Goal: Task Accomplishment & Management: Complete application form

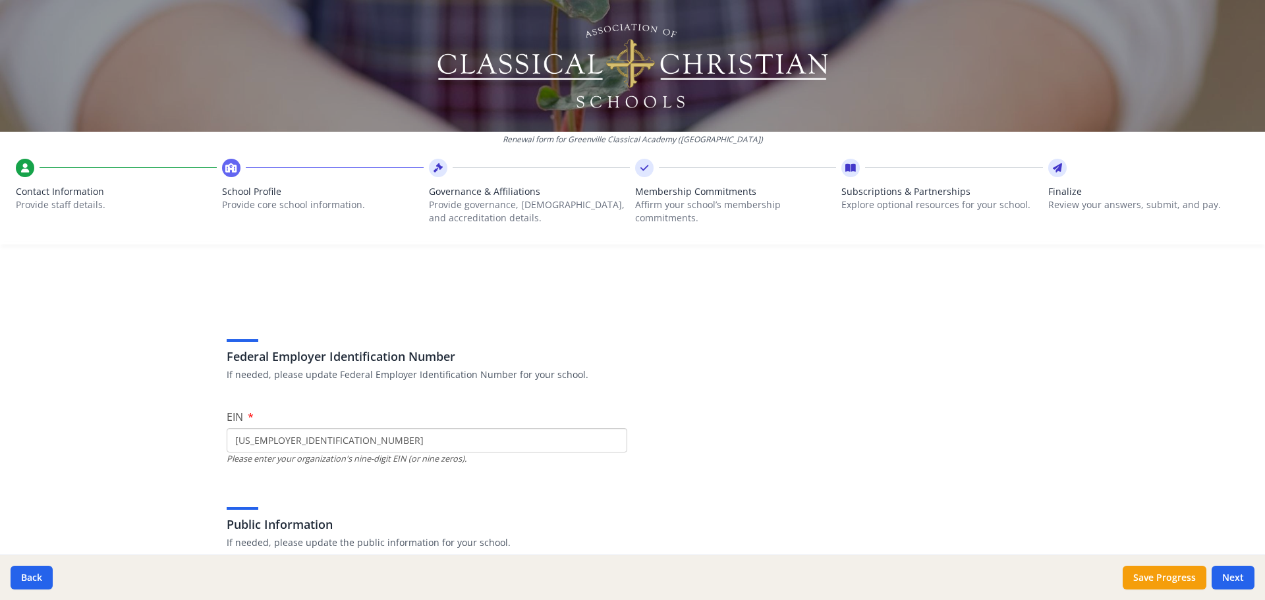
scroll to position [159, 0]
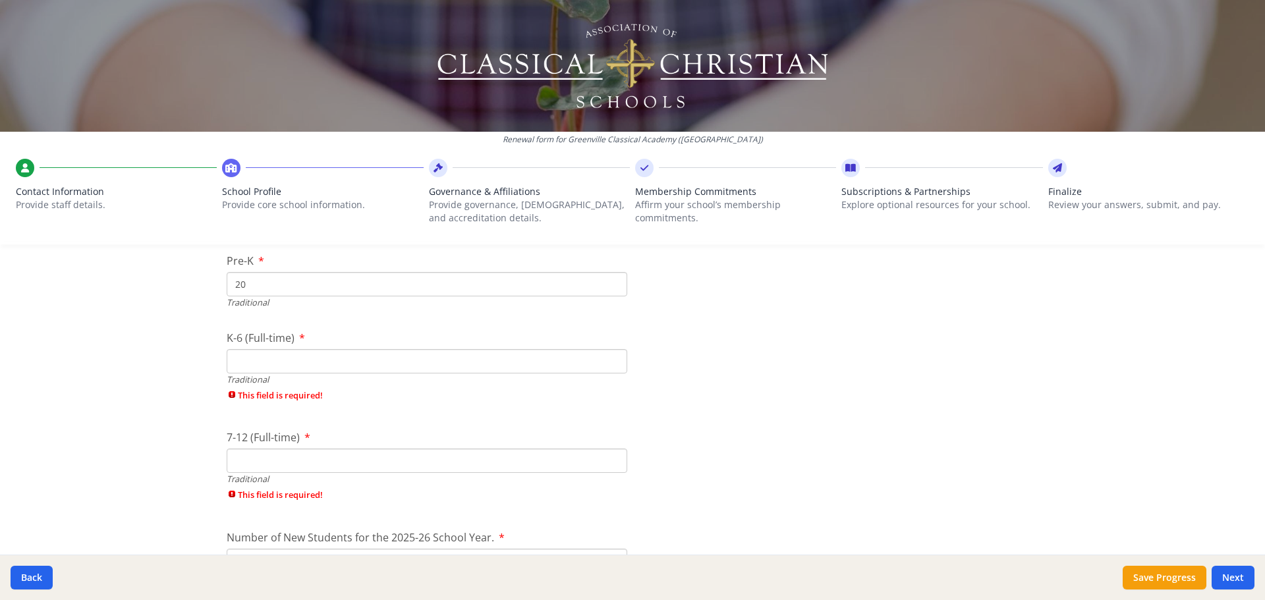
type input "20"
click at [304, 363] on input "K-6 (Full-time)" at bounding box center [427, 361] width 401 height 24
type input "201"
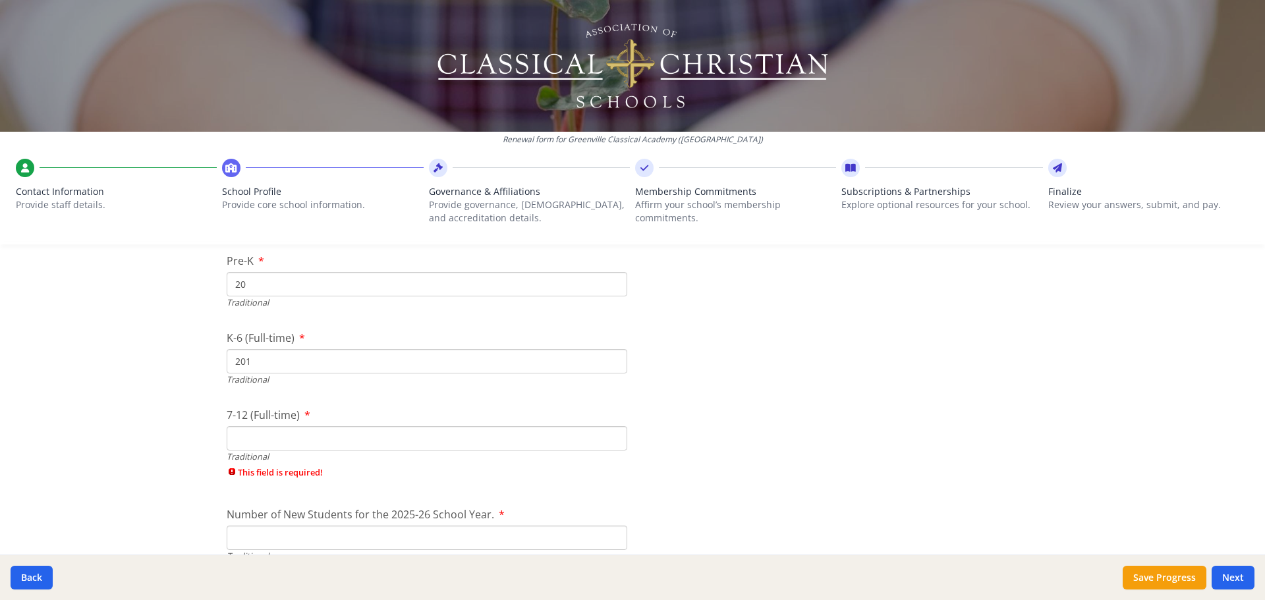
click at [296, 464] on div "7-12 (Full-time) Traditional This field is required!" at bounding box center [427, 446] width 401 height 78
click at [296, 439] on input "7-12 (Full-time)" at bounding box center [427, 438] width 401 height 24
type input "103"
click at [905, 392] on div "Federal Employer Identification Number If needed, please update Federal Employe…" at bounding box center [632, 14] width 843 height 4989
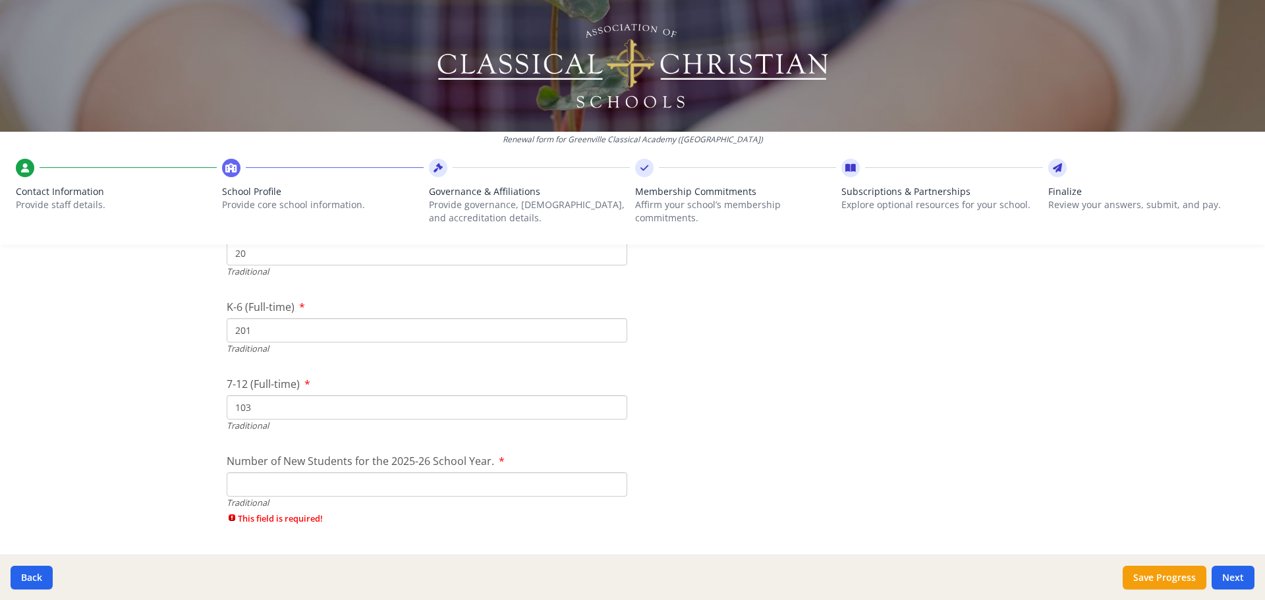
scroll to position [2767, 0]
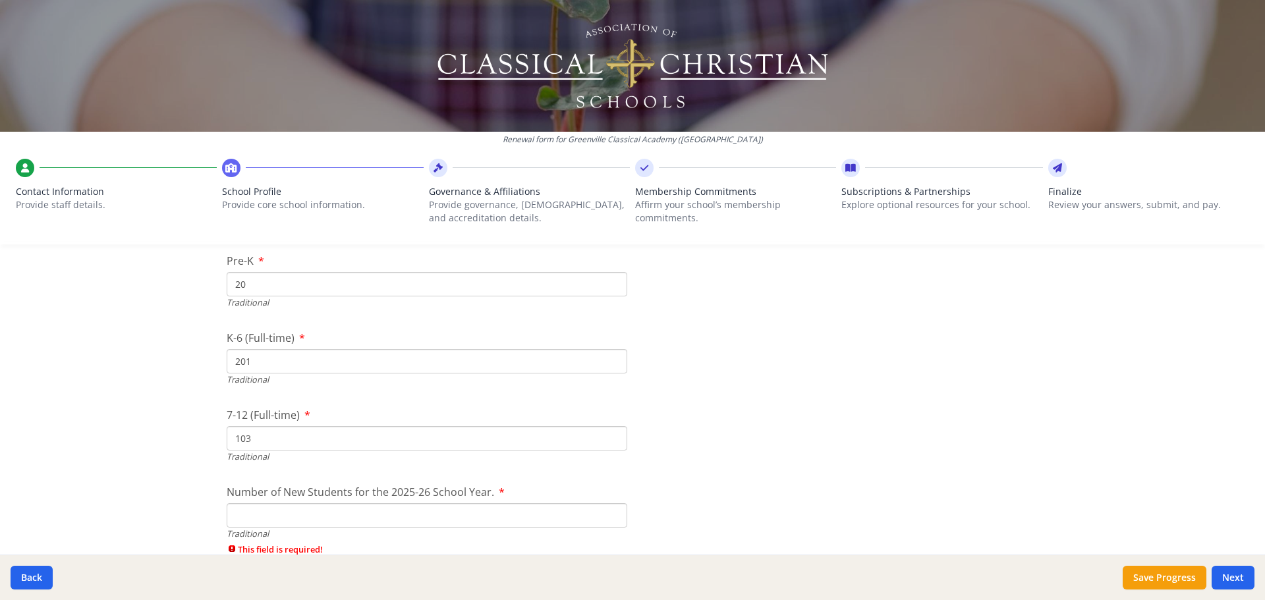
click at [281, 507] on input "Number of New Students for the 2025-26 School Year." at bounding box center [427, 515] width 401 height 24
click at [265, 520] on input "Number of New Students for the 2025-26 School Year." at bounding box center [427, 515] width 401 height 24
type input "52"
click at [722, 474] on div "Federal Employer Identification Number If needed, please update Federal Employe…" at bounding box center [632, 3] width 843 height 4967
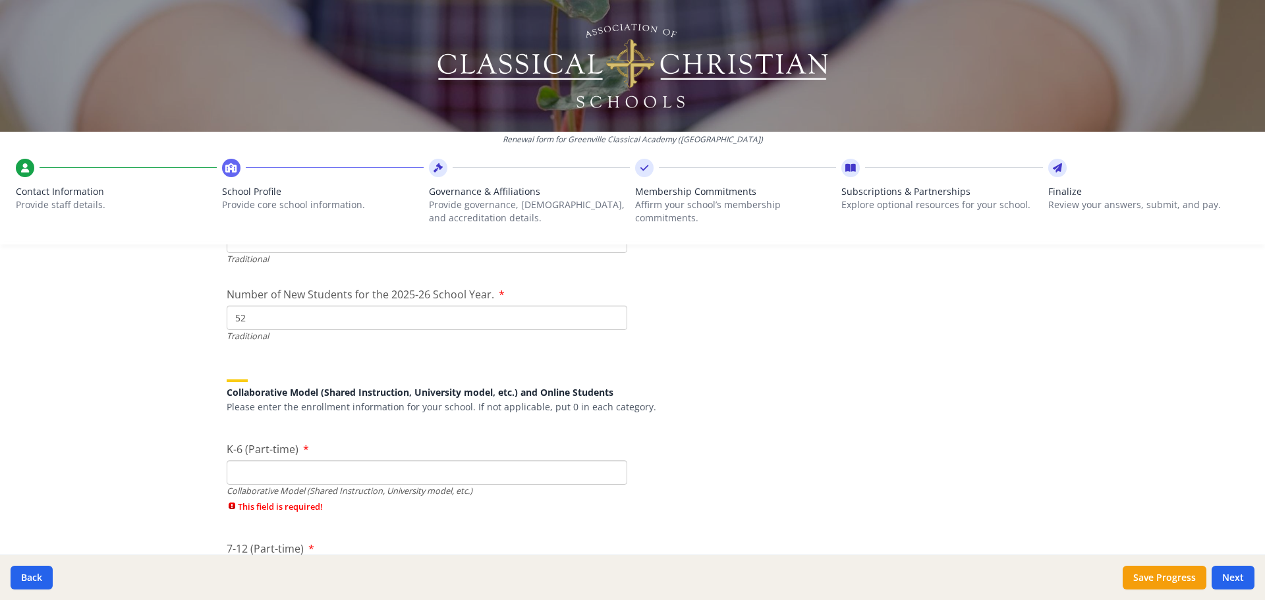
scroll to position [3030, 0]
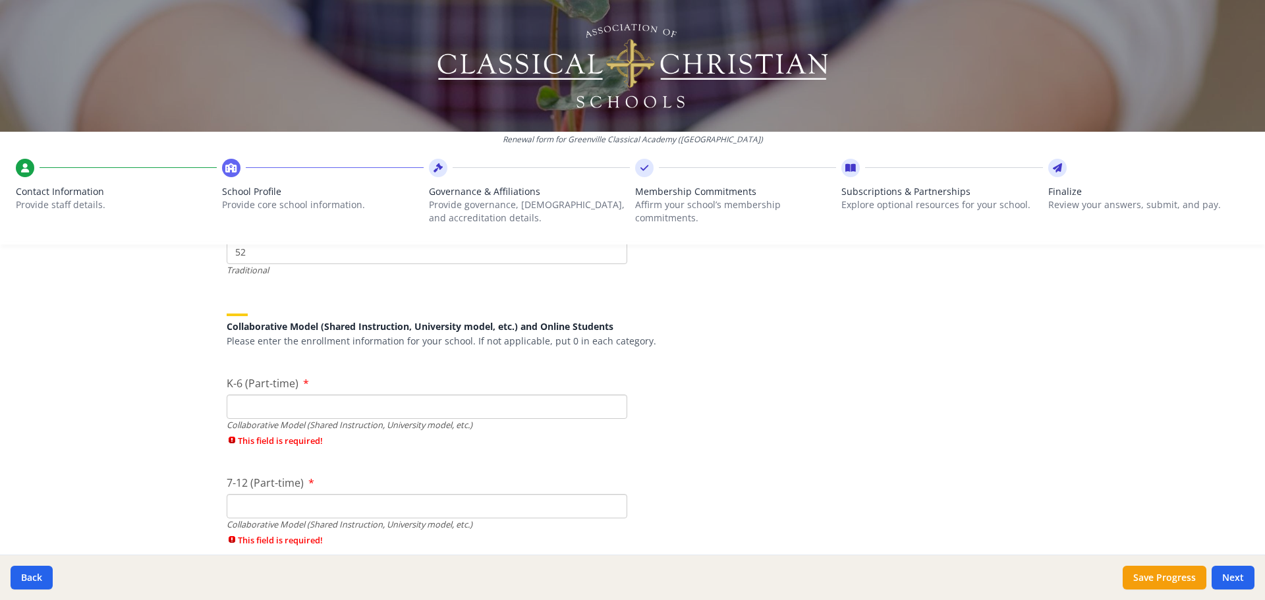
click at [326, 398] on input "K-6 (Part-time)" at bounding box center [427, 407] width 401 height 24
type input "0"
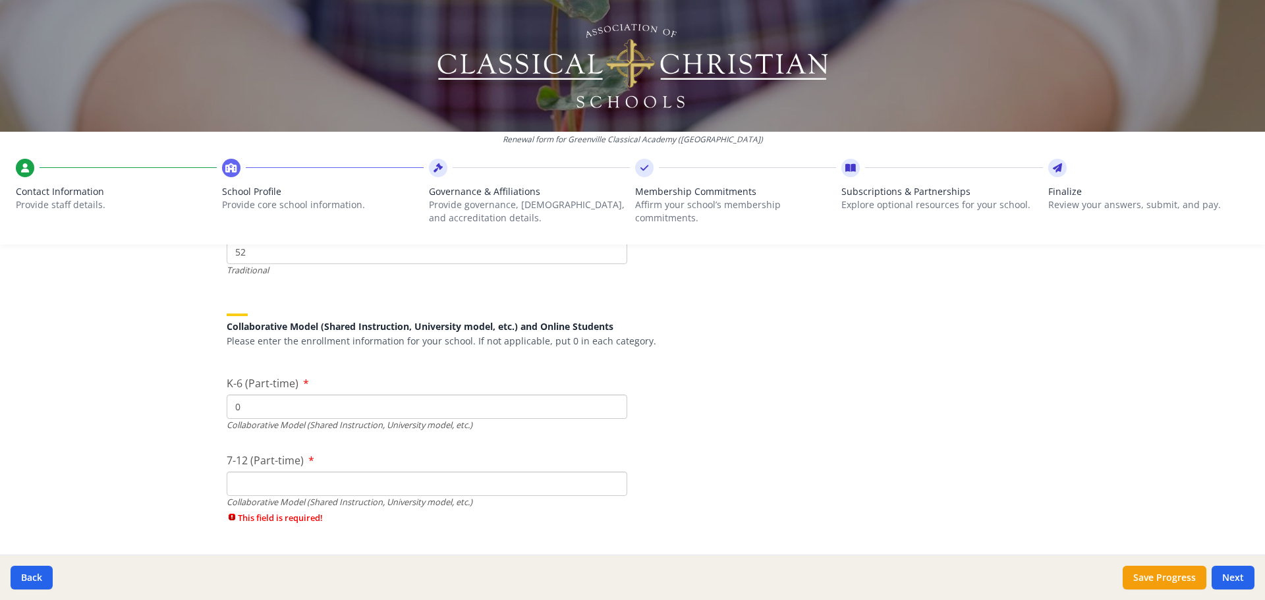
click at [262, 406] on input "0" at bounding box center [427, 407] width 401 height 24
type input "1"
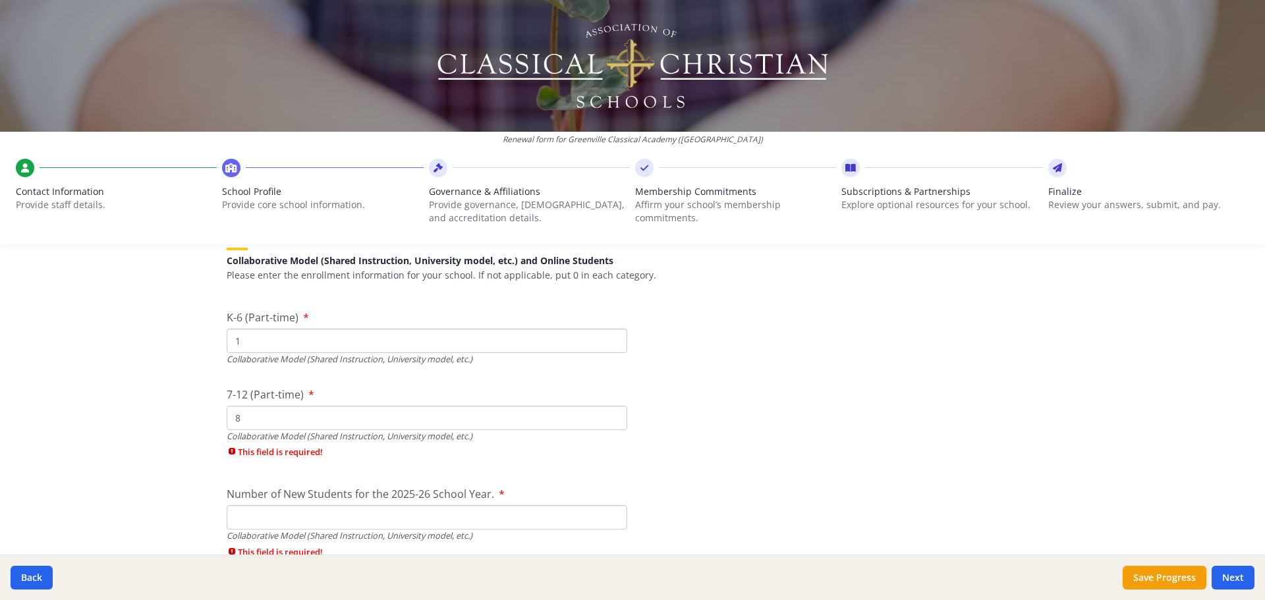
type input "8"
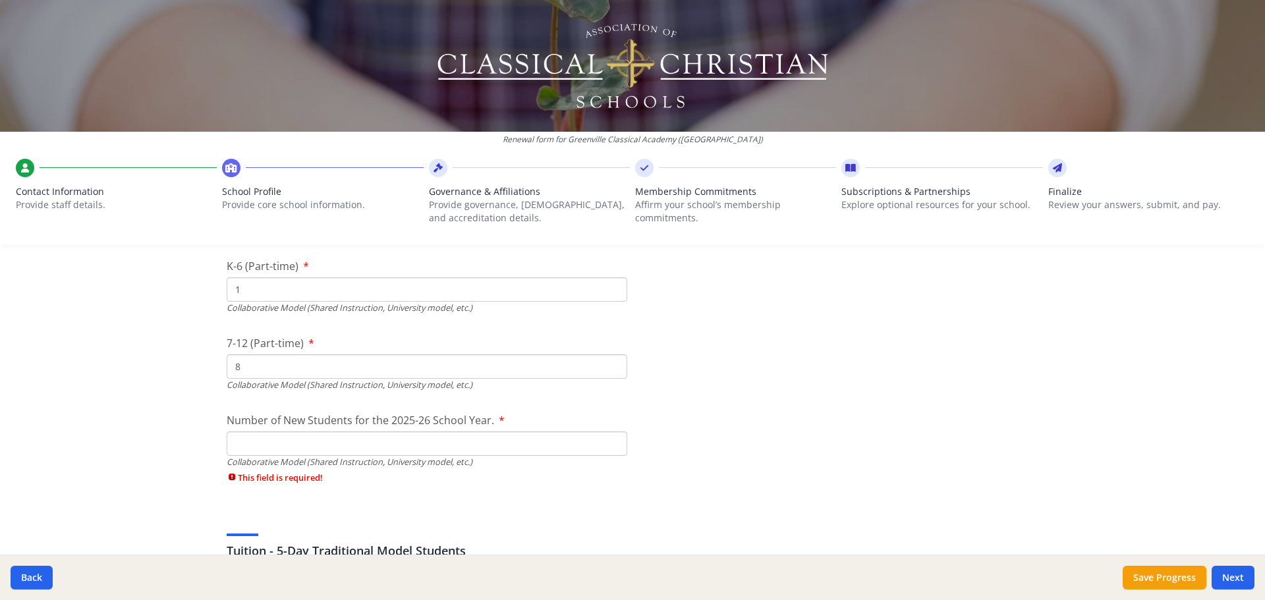
scroll to position [3162, 0]
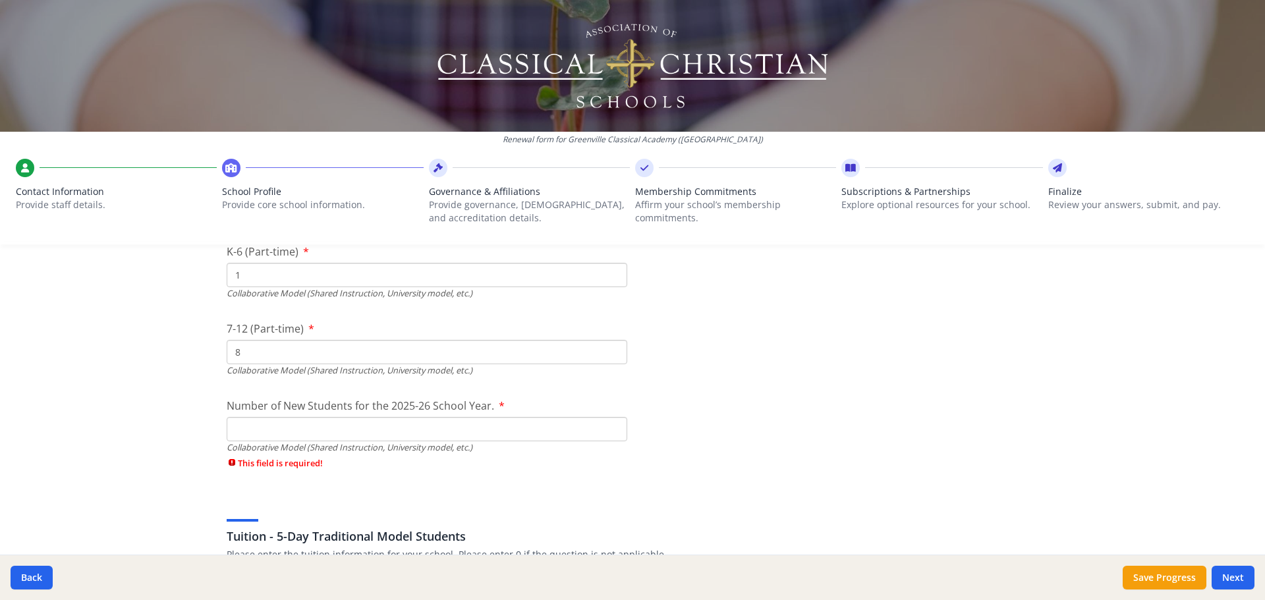
click at [262, 434] on input "Number of New Students for the 2025-26 School Year." at bounding box center [427, 429] width 401 height 24
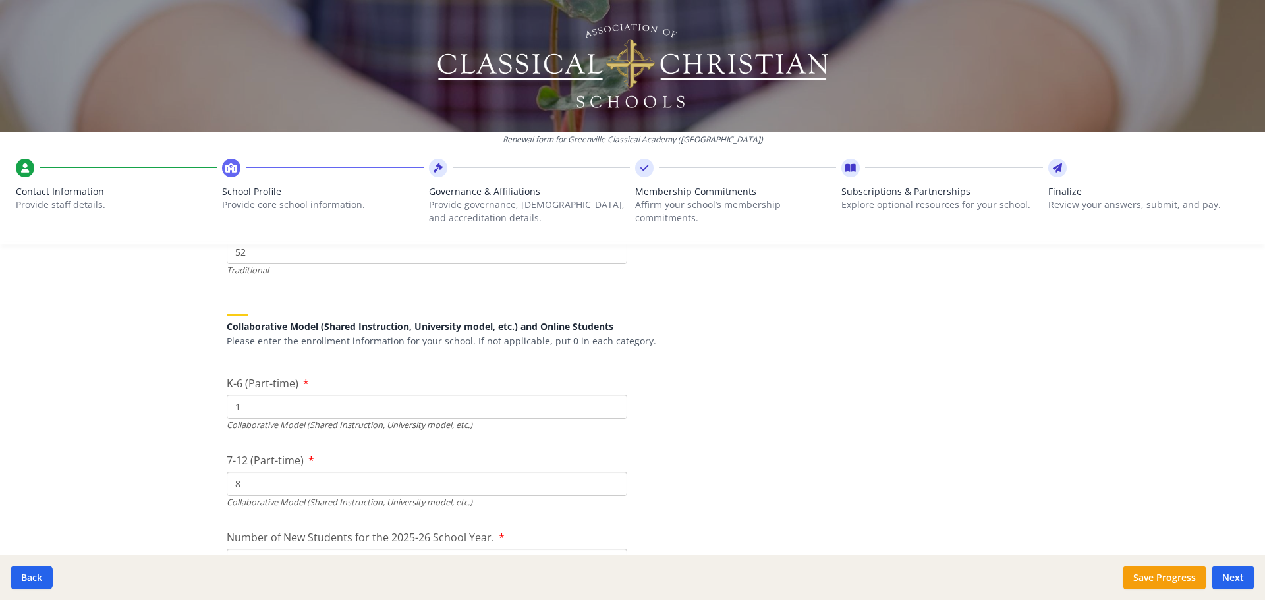
scroll to position [3096, 0]
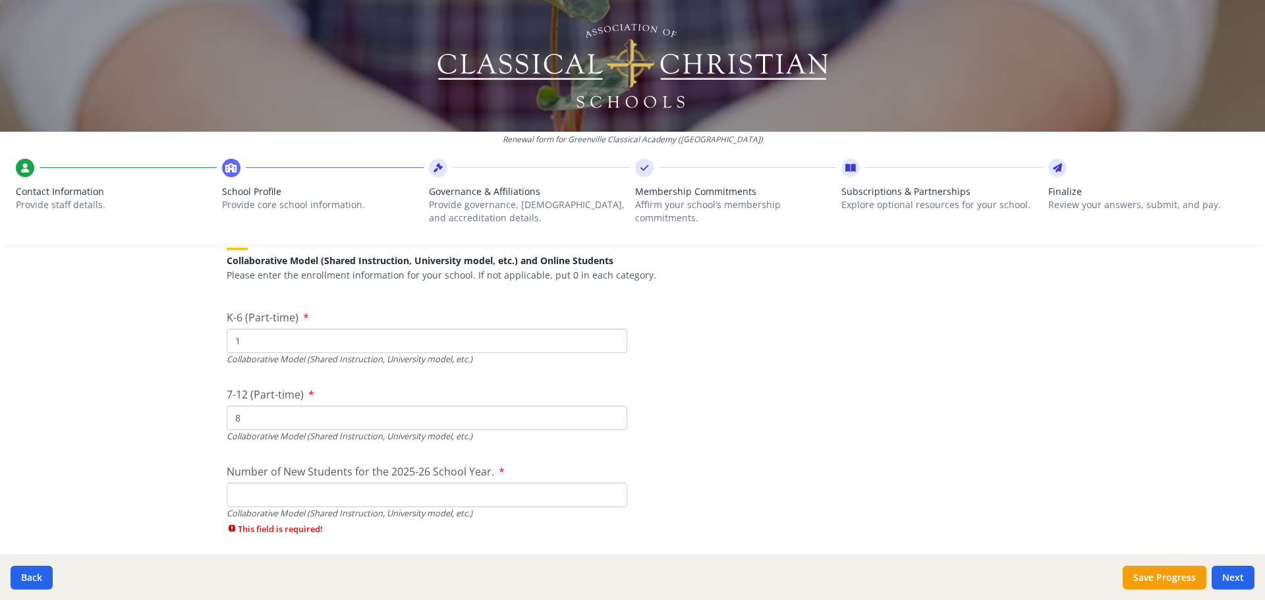
click at [284, 343] on input "1" at bounding box center [427, 341] width 401 height 24
type input "0"
click at [271, 425] on input "8" at bounding box center [427, 418] width 401 height 24
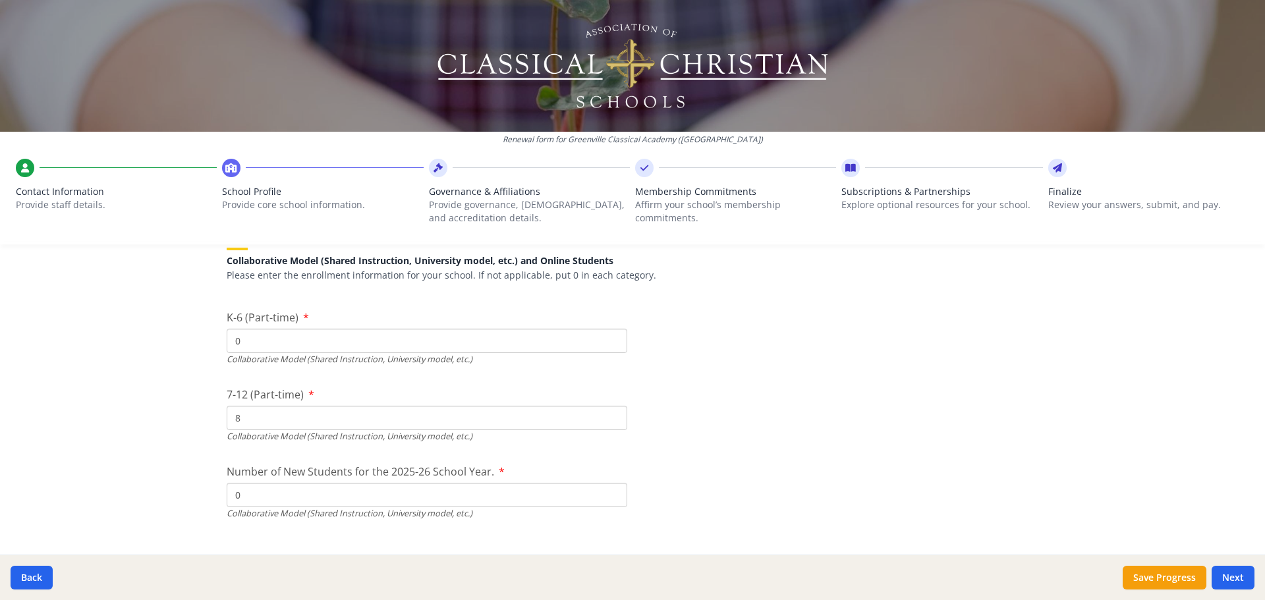
click at [271, 425] on input "8" at bounding box center [427, 418] width 401 height 24
click at [262, 437] on div "Collaborative Model (Shared Instruction, University model, etc.)" at bounding box center [427, 436] width 401 height 13
click at [260, 420] on input "8" at bounding box center [427, 418] width 401 height 24
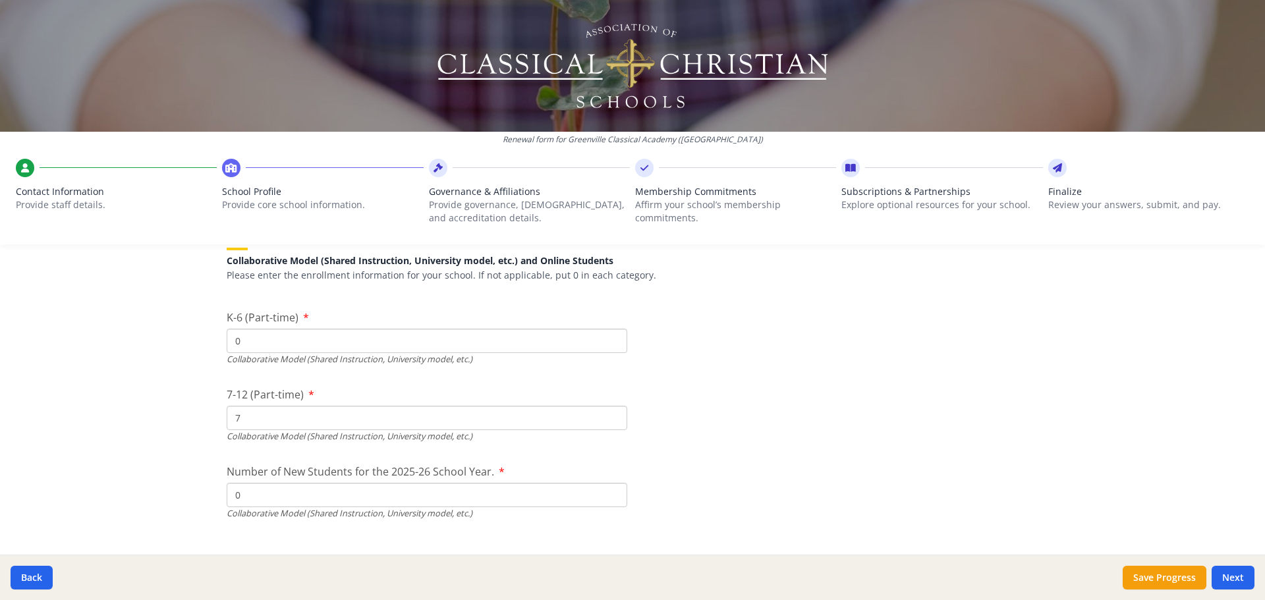
click at [611, 423] on input "7" at bounding box center [427, 418] width 401 height 24
click at [611, 423] on input "6" at bounding box center [427, 418] width 401 height 24
click at [611, 423] on input "5" at bounding box center [427, 418] width 401 height 24
click at [611, 423] on input "4" at bounding box center [427, 418] width 401 height 24
click at [611, 423] on input "3" at bounding box center [427, 418] width 401 height 24
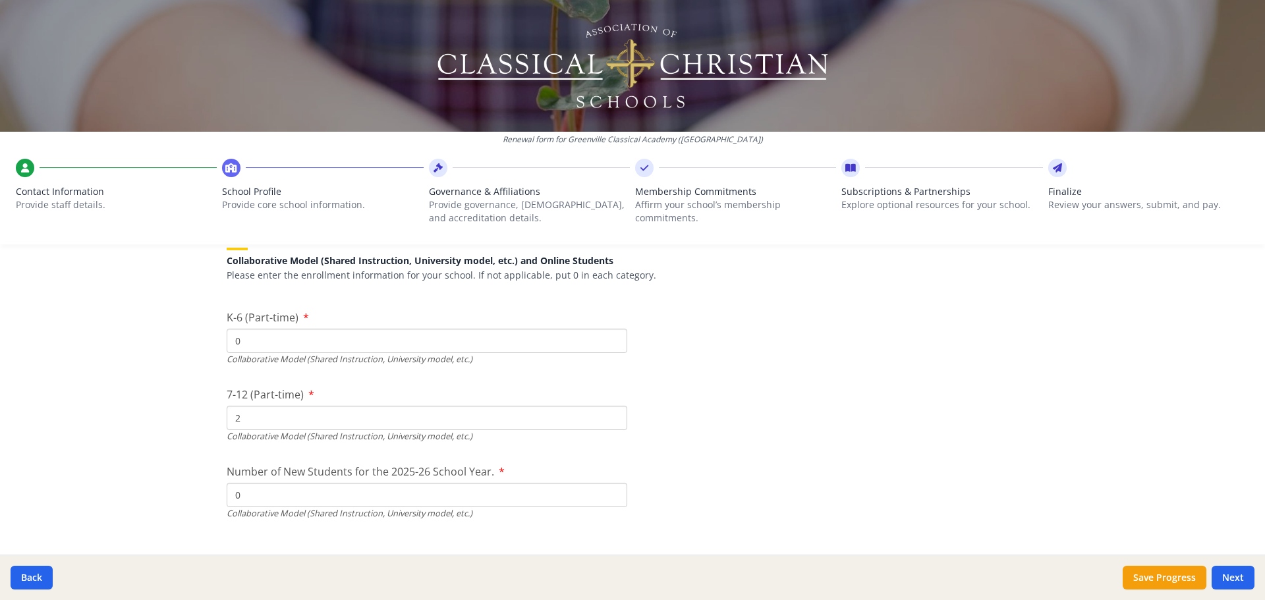
click at [611, 423] on input "2" at bounding box center [427, 418] width 401 height 24
click at [606, 423] on input "1" at bounding box center [427, 418] width 401 height 24
type input "0"
click at [606, 423] on input "0" at bounding box center [427, 418] width 401 height 24
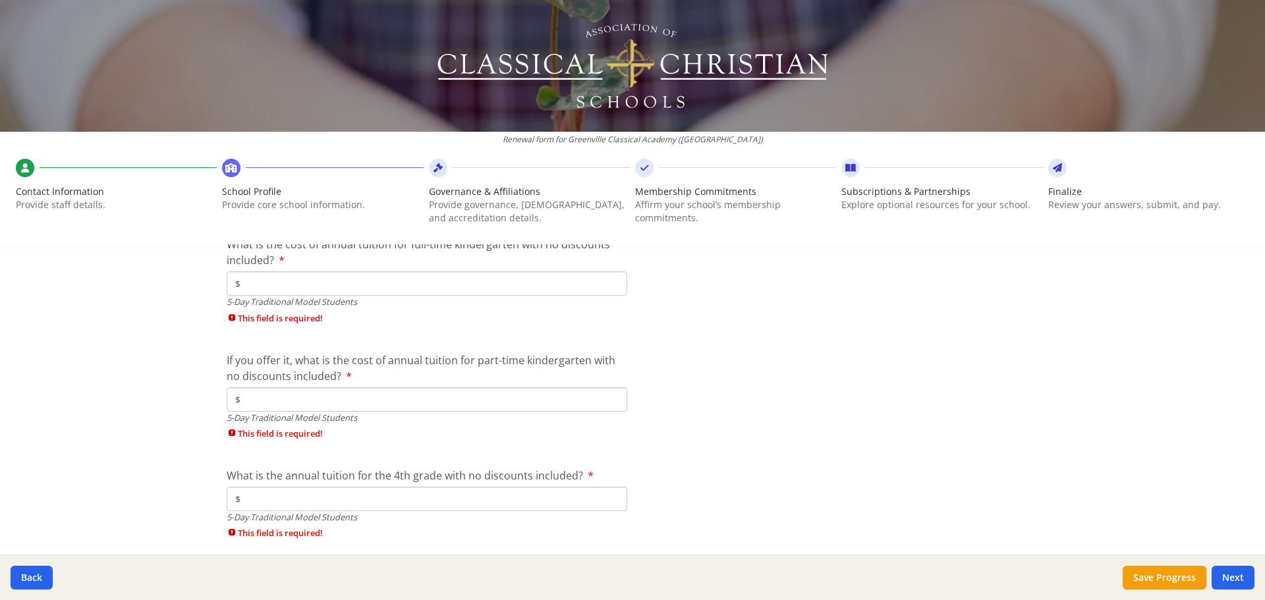
scroll to position [3426, 0]
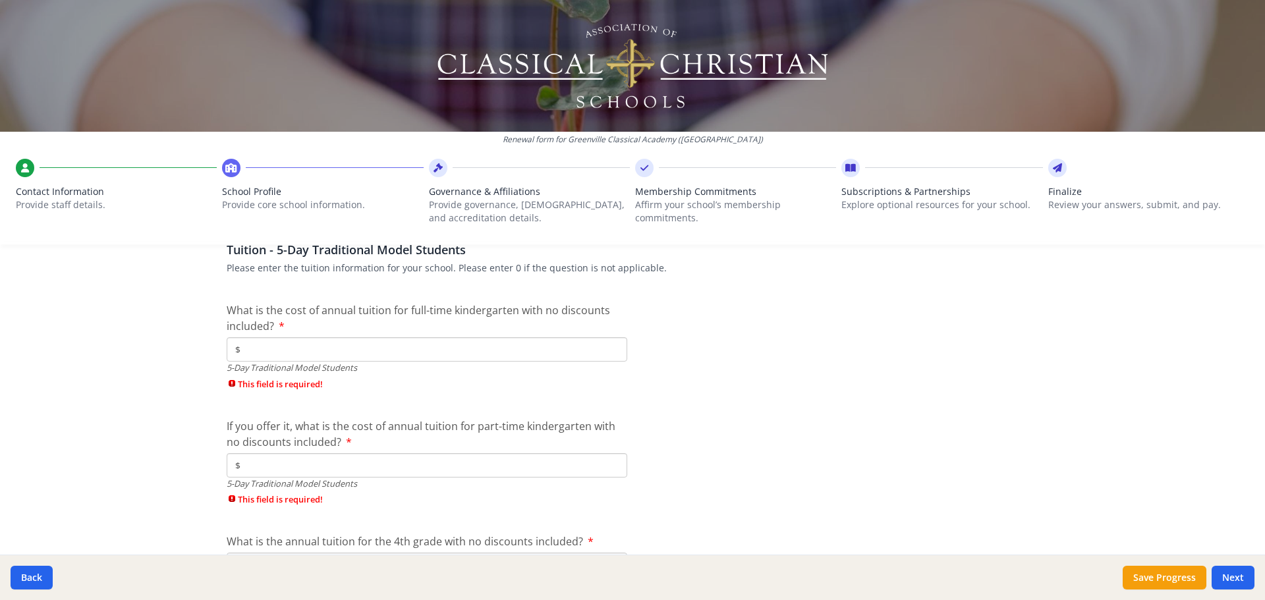
click at [549, 350] on input "$" at bounding box center [427, 349] width 401 height 24
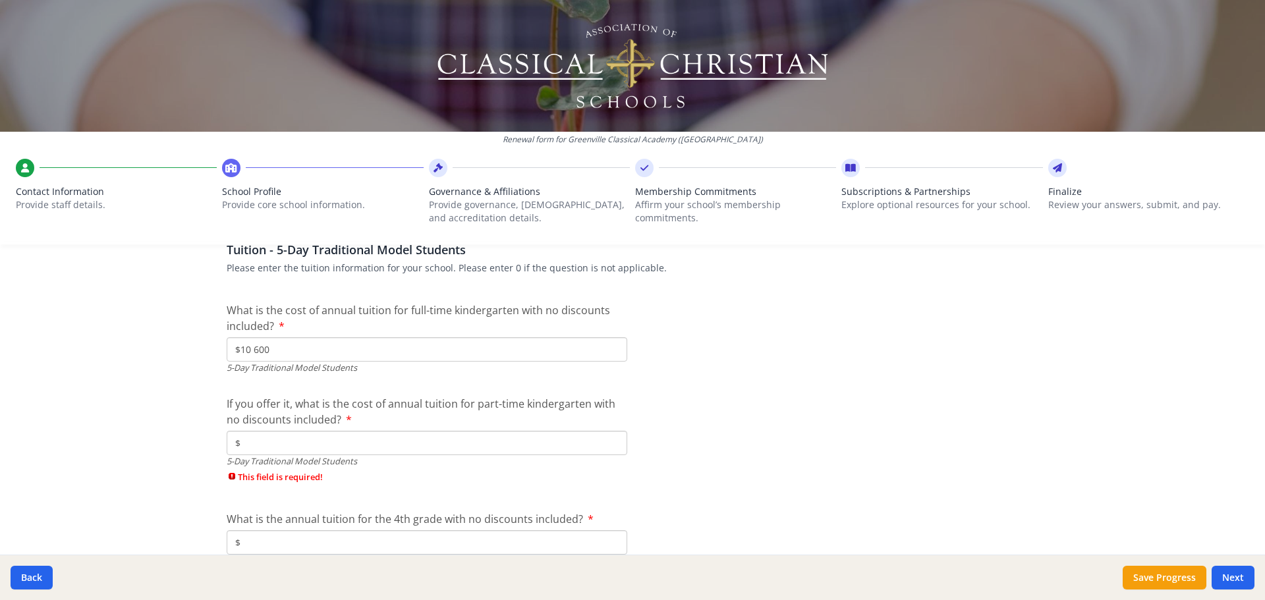
type input "$10 600"
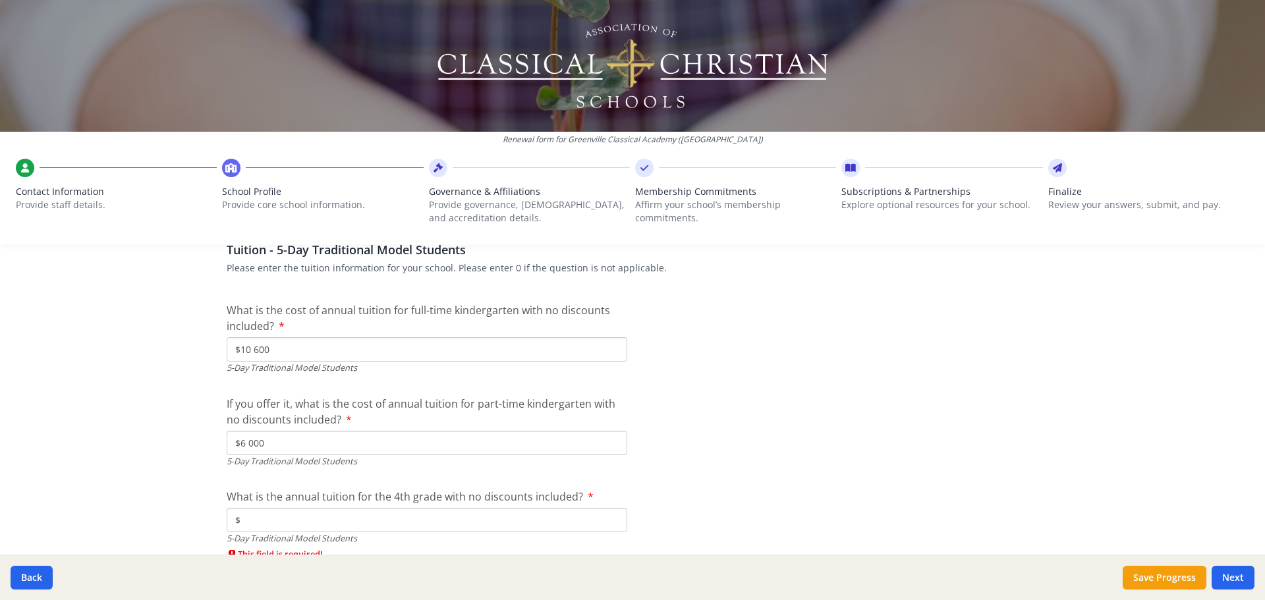
type input "$6 000"
type input "$10 600"
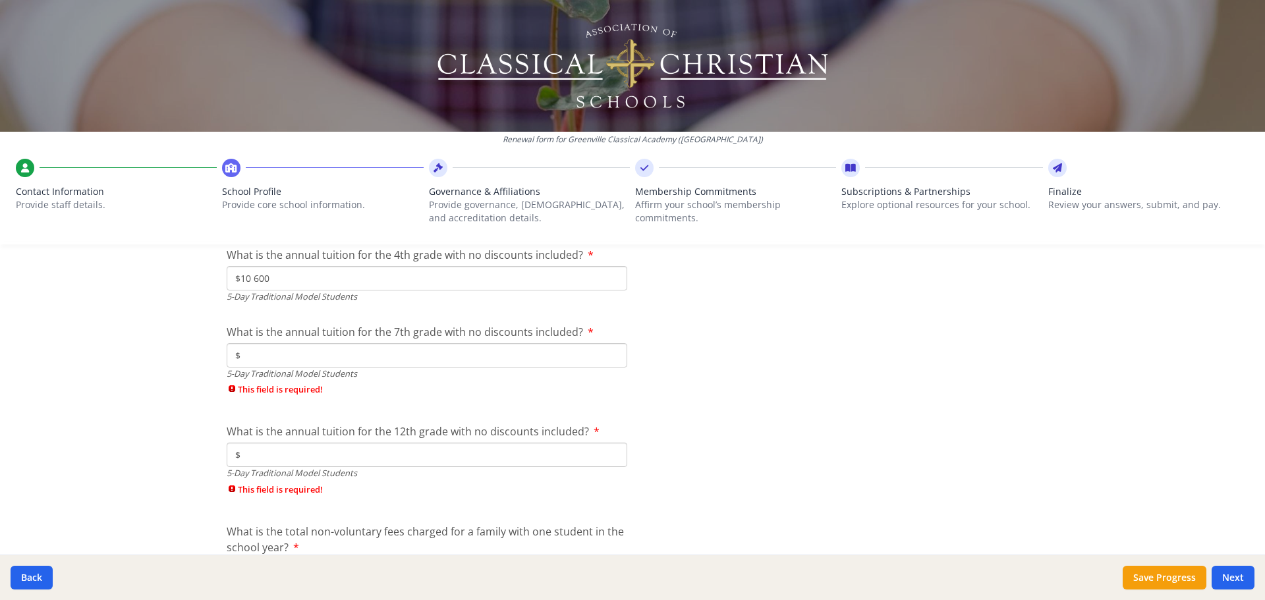
scroll to position [3698, 0]
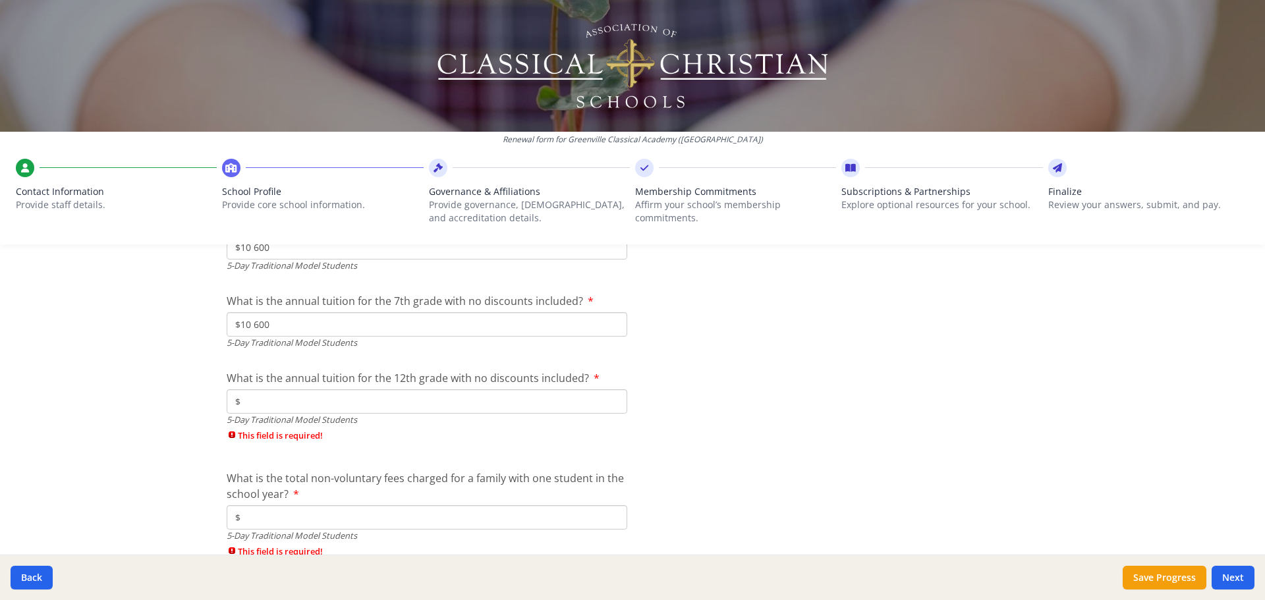
type input "$10 600"
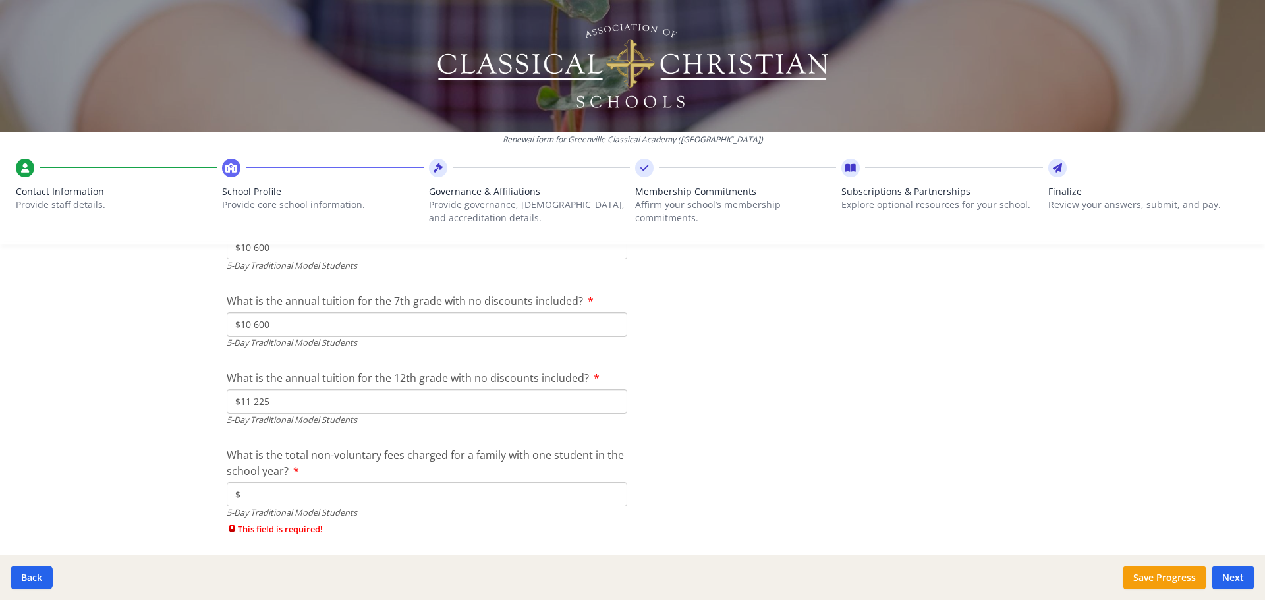
type input "$11 225"
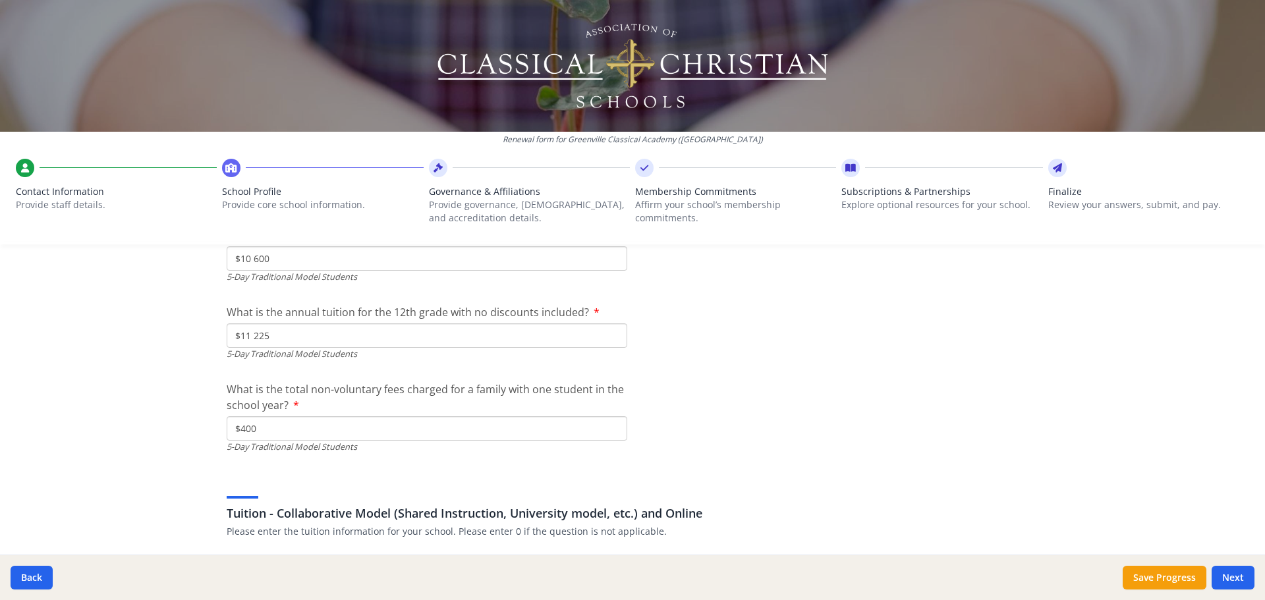
type input "$400"
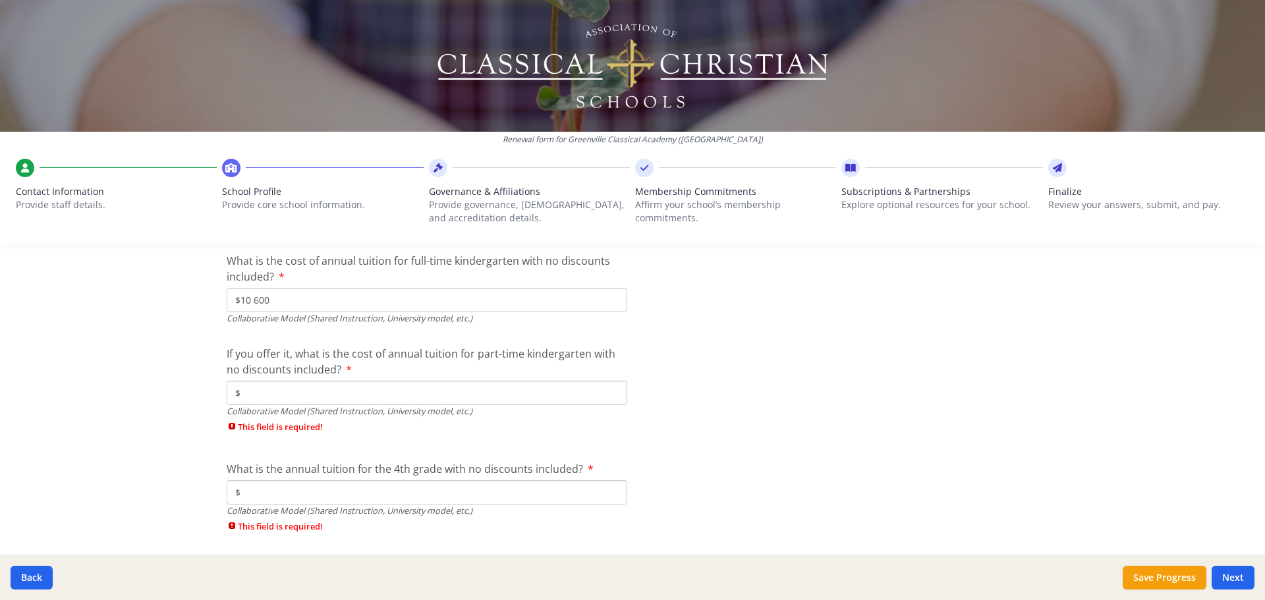
type input "$10 600"
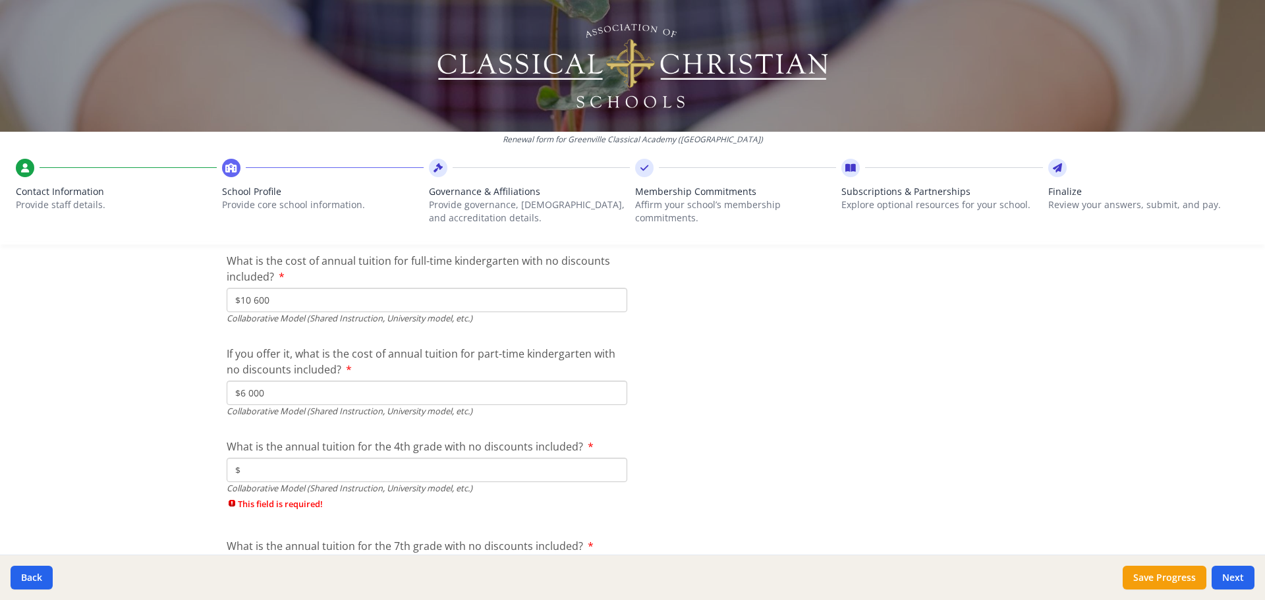
type input "$6 000"
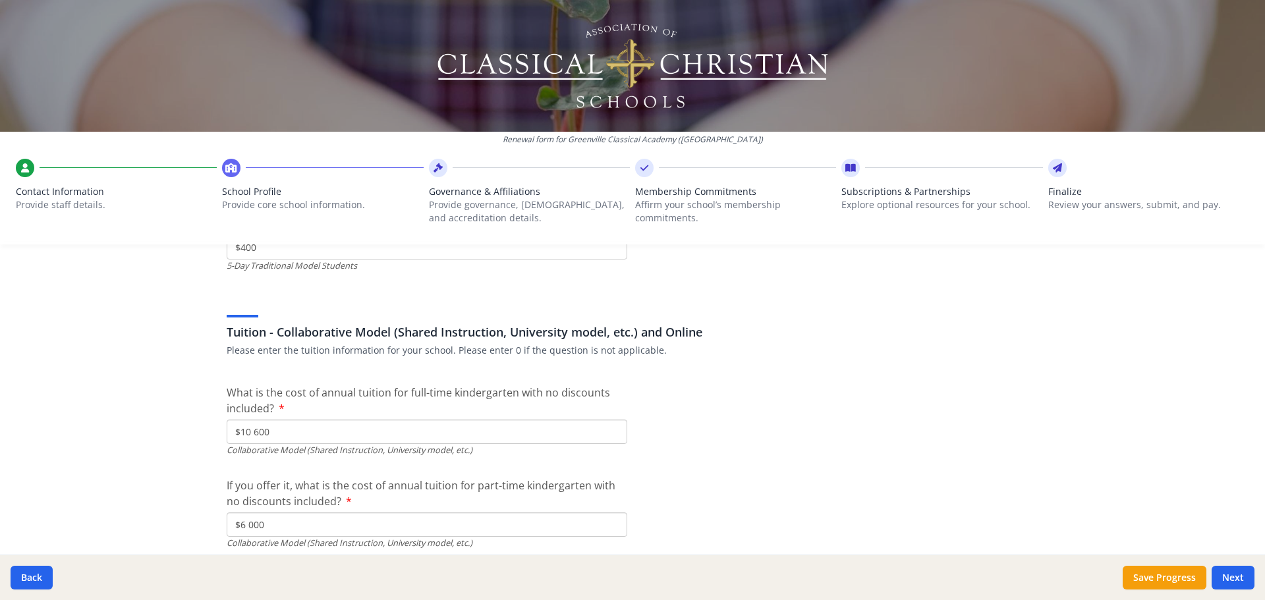
scroll to position [4011, 0]
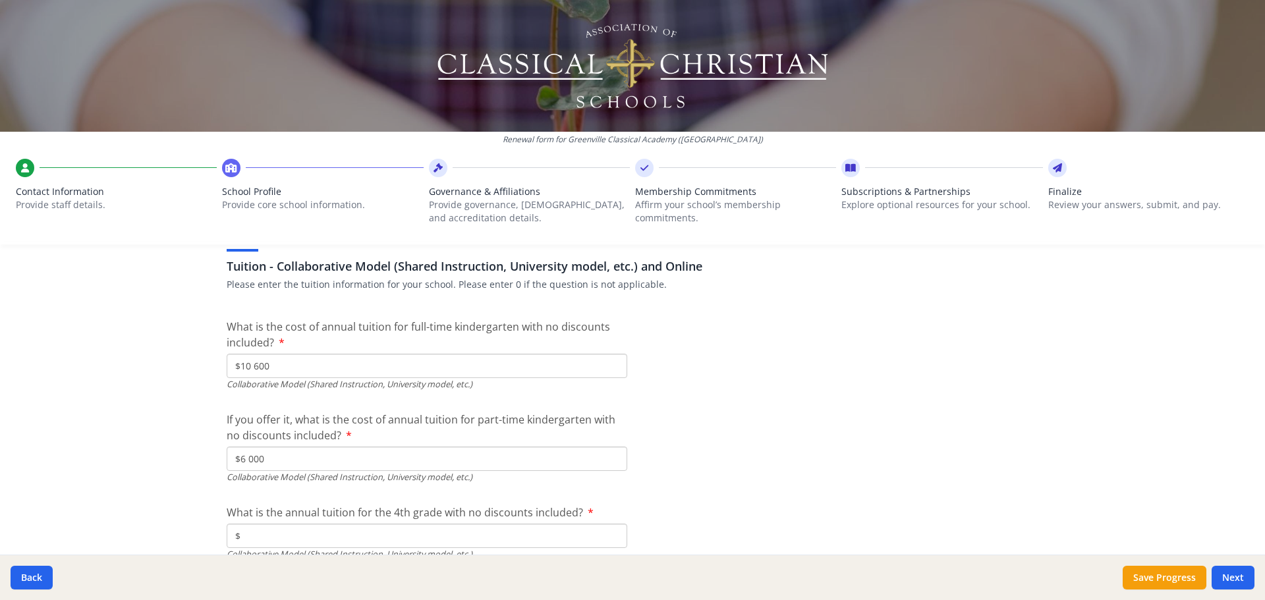
click at [290, 372] on input "$10 600" at bounding box center [427, 366] width 401 height 24
click at [599, 368] on input "$10 600" at bounding box center [427, 366] width 401 height 24
click at [587, 362] on input "$10 600" at bounding box center [427, 366] width 401 height 24
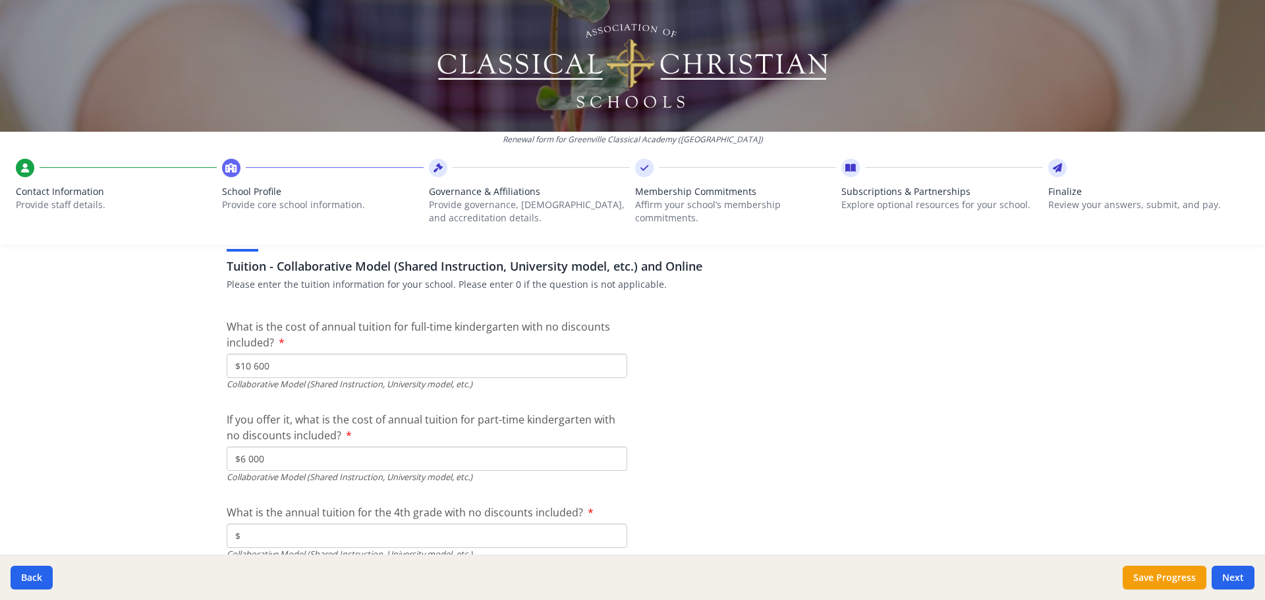
click at [320, 364] on input "$10 600" at bounding box center [427, 366] width 401 height 24
type input "$0"
click at [267, 460] on input "$6 000" at bounding box center [427, 459] width 401 height 24
type input "$0"
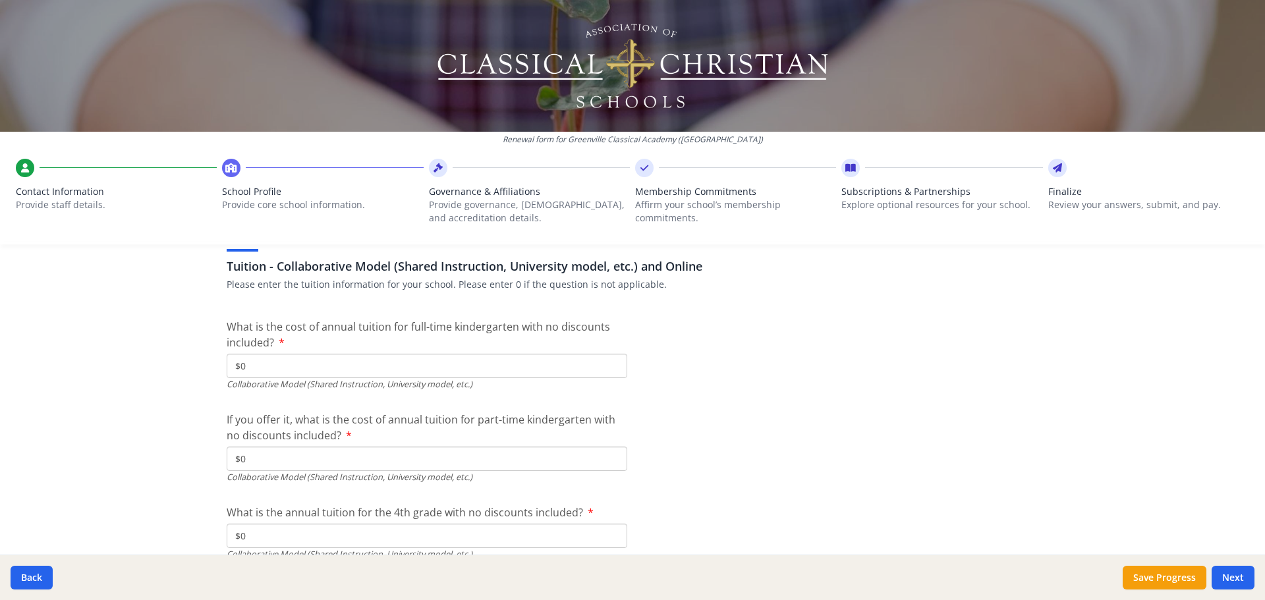
type input "$0"
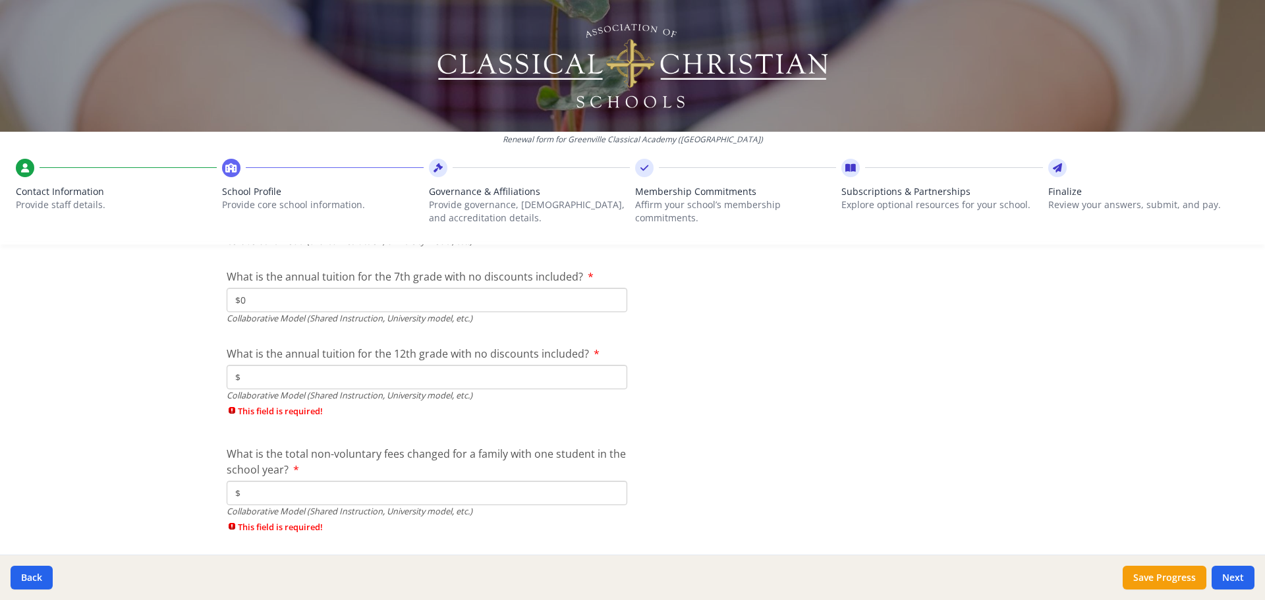
type input "$0"
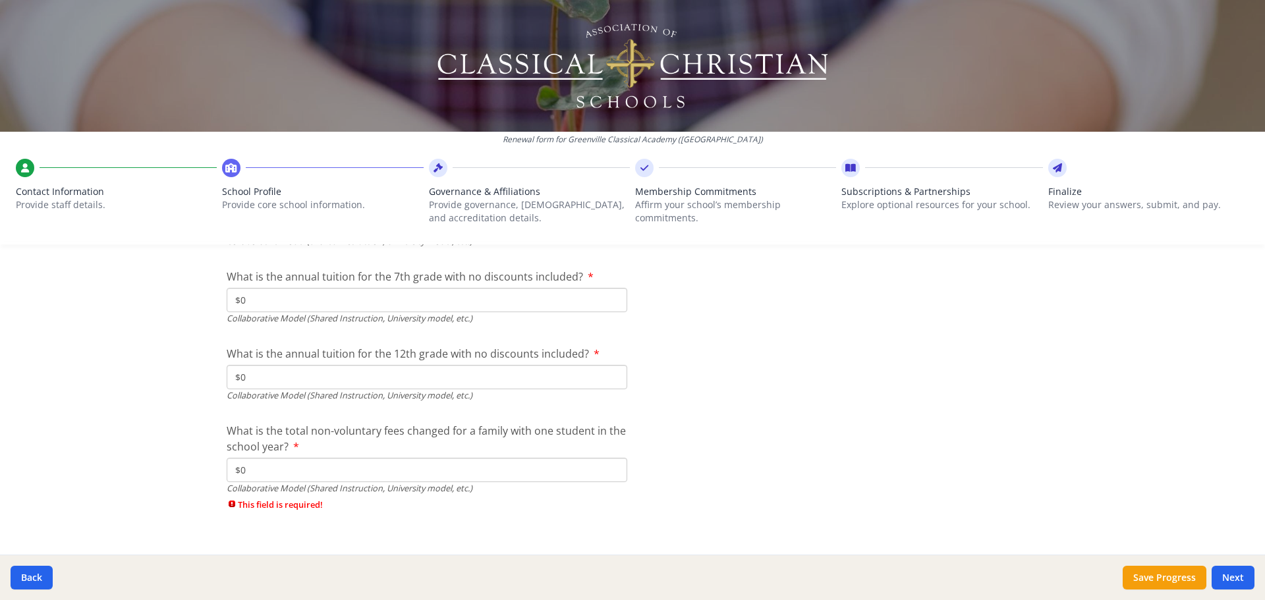
scroll to position [4320, 0]
type input "$0"
click at [1229, 574] on button "Next" at bounding box center [1232, 578] width 43 height 24
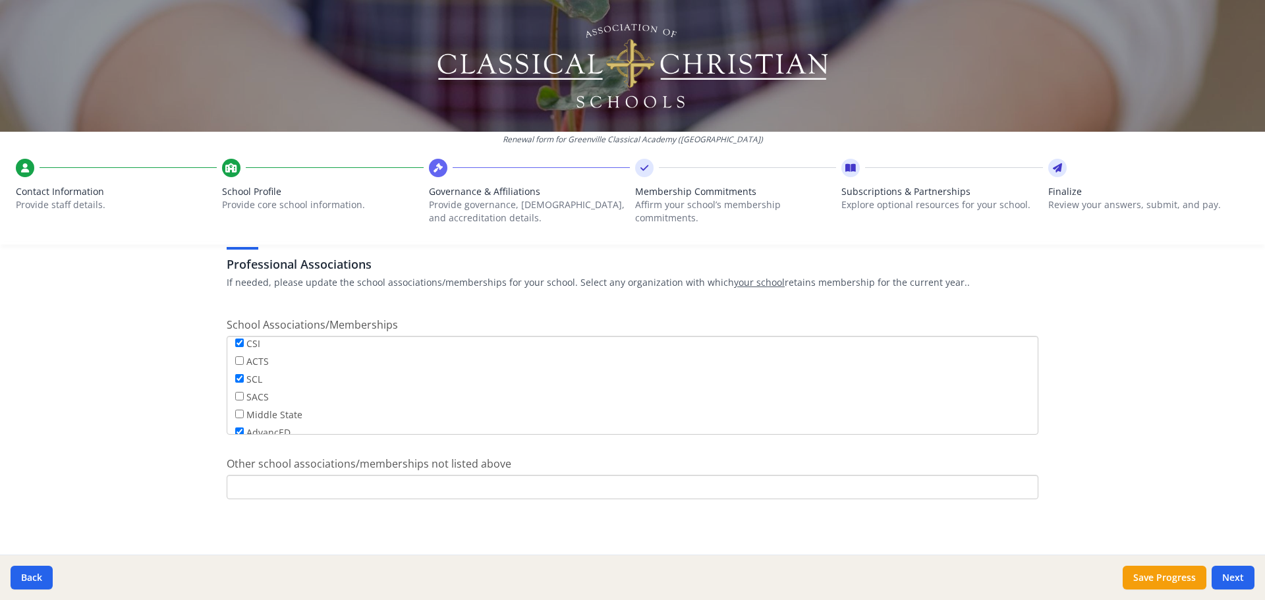
scroll to position [0, 0]
click at [280, 487] on input "Other school associations/memberships not listed above" at bounding box center [633, 487] width 812 height 24
type input "C"
type input "SCACS"
drag, startPoint x: 1227, startPoint y: 579, endPoint x: 1230, endPoint y: 568, distance: 11.5
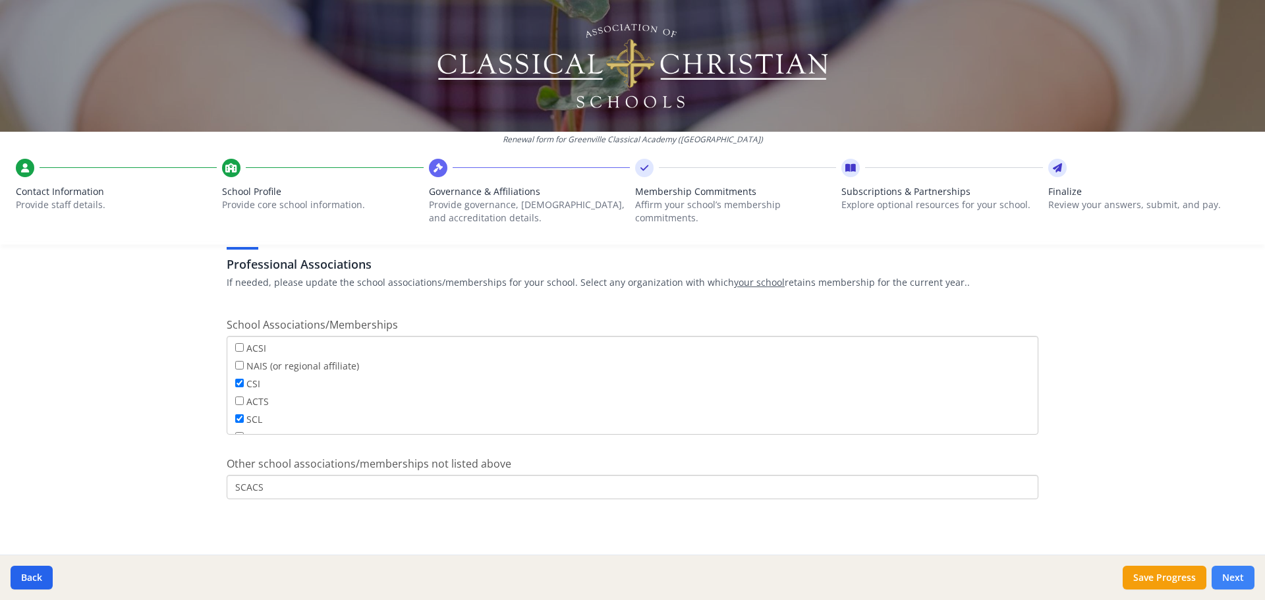
click at [1230, 579] on button "Next" at bounding box center [1232, 578] width 43 height 24
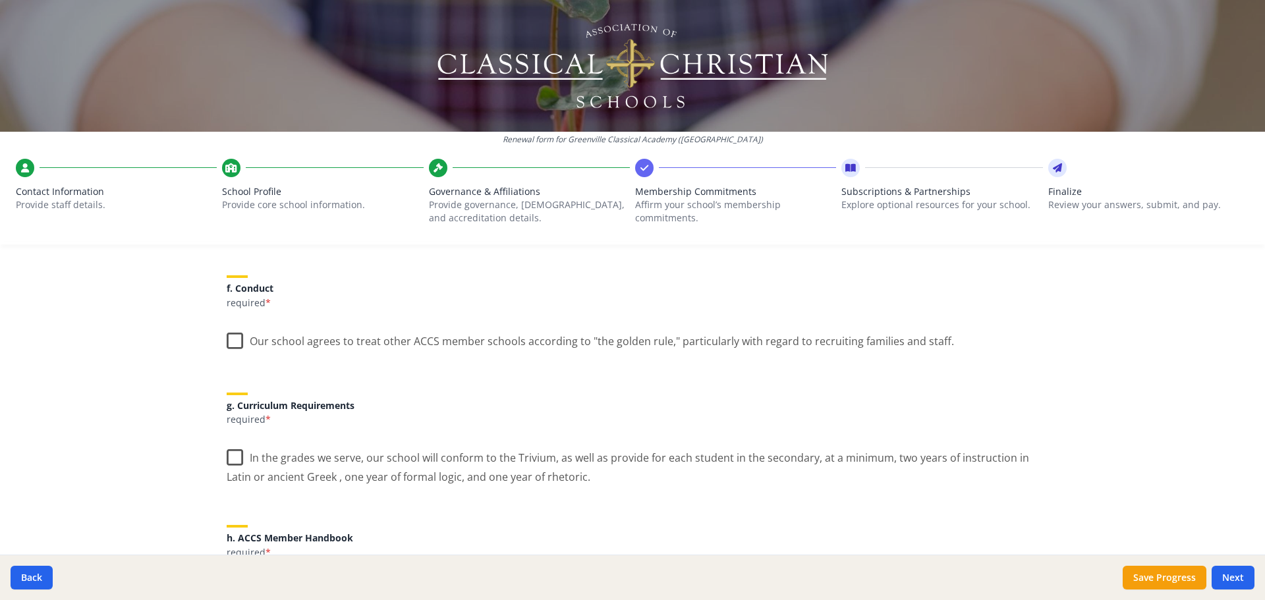
scroll to position [783, 0]
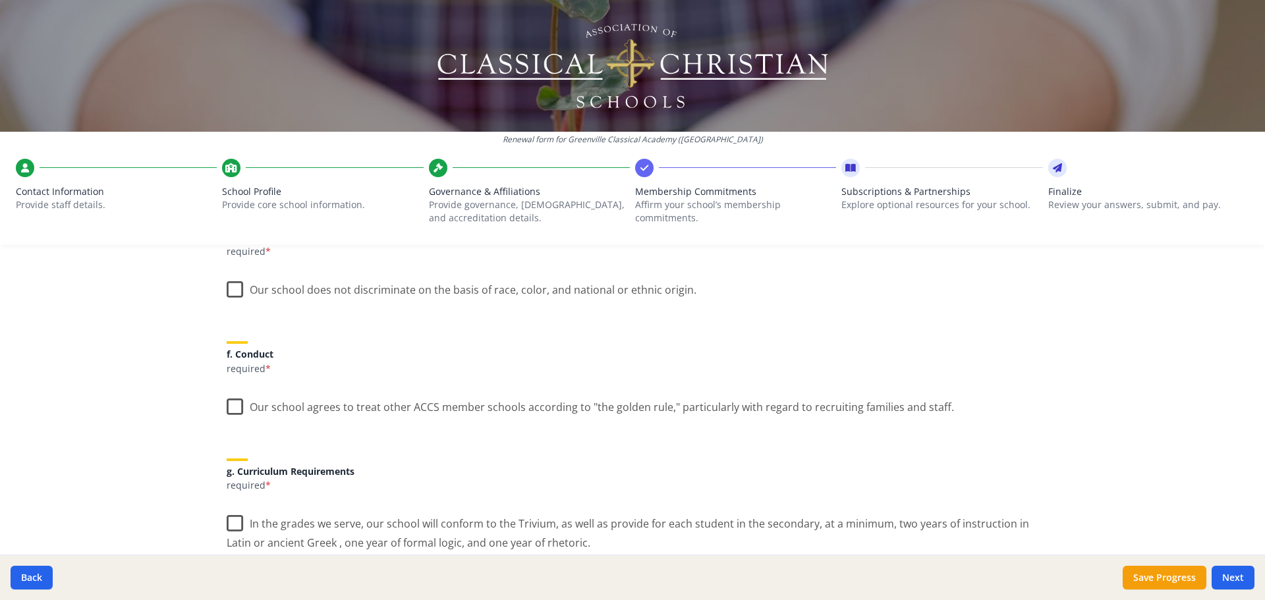
click at [233, 296] on label "Our school does not discriminate on the basis of race, color, and national or e…" at bounding box center [462, 287] width 470 height 28
click at [0, 0] on input "Our school does not discriminate on the basis of race, color, and national or e…" at bounding box center [0, 0] width 0 height 0
click at [231, 408] on label "Our school agrees to treat other ACCS member schools according to "the golden r…" at bounding box center [590, 404] width 727 height 28
click at [0, 0] on input "Our school agrees to treat other ACCS member schools according to "the golden r…" at bounding box center [0, 0] width 0 height 0
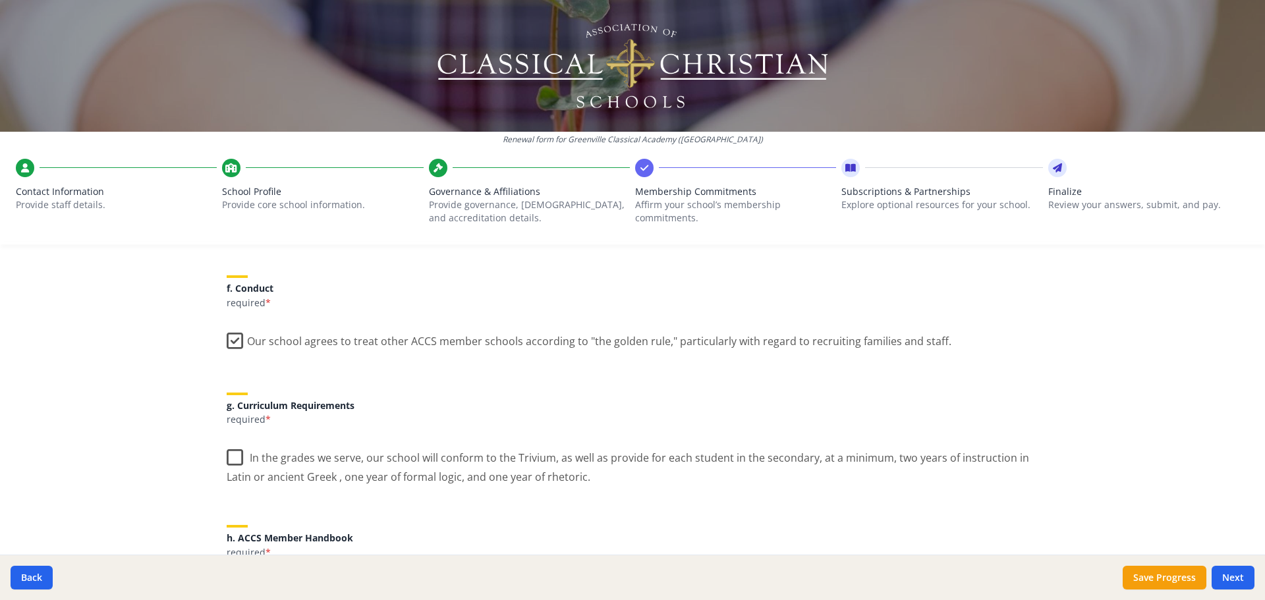
scroll to position [914, 0]
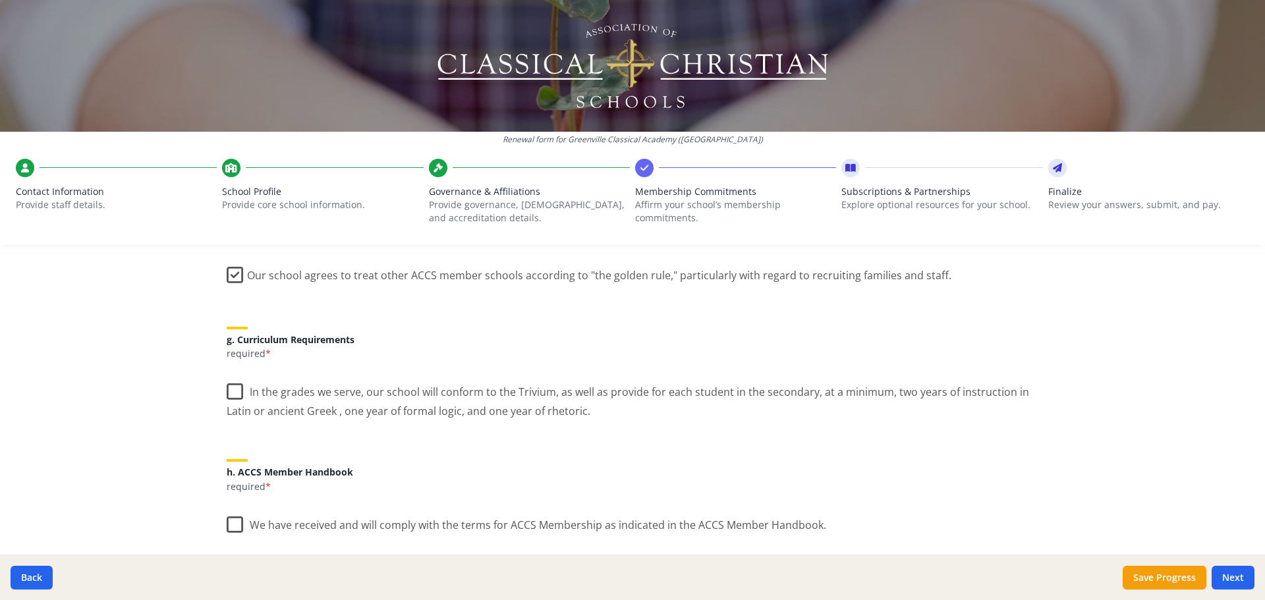
click at [227, 396] on label "In the grades we serve, our school will conform to the Trivium, as well as prov…" at bounding box center [633, 397] width 812 height 44
click at [0, 0] on input "In the grades we serve, our school will conform to the Trivium, as well as prov…" at bounding box center [0, 0] width 0 height 0
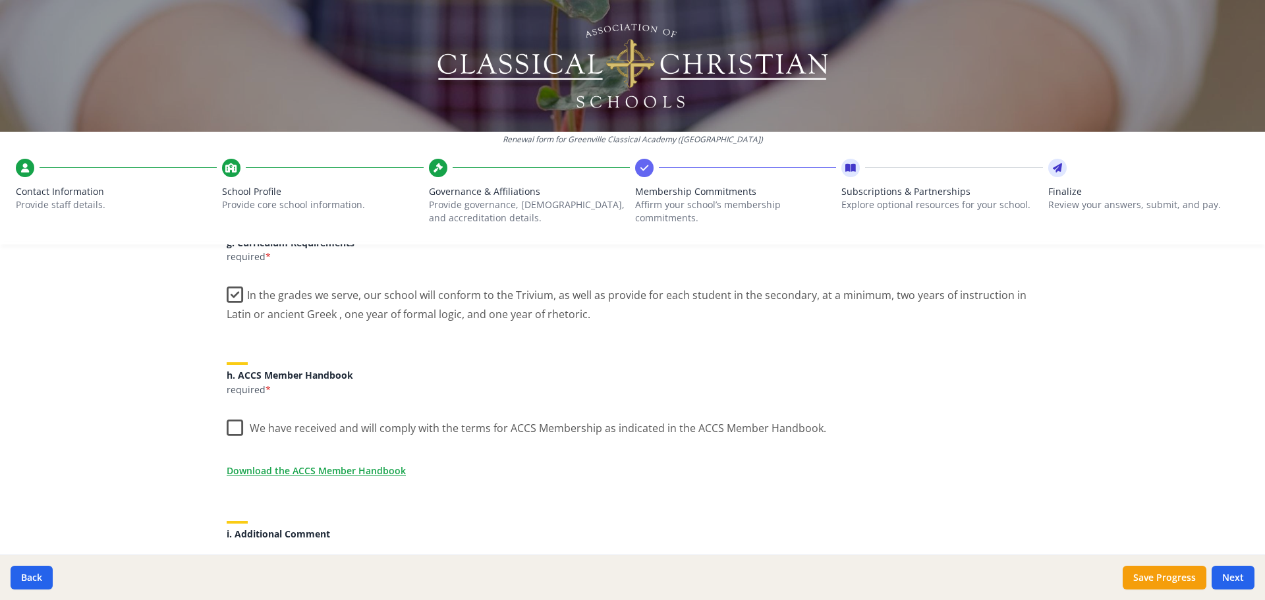
scroll to position [980, 0]
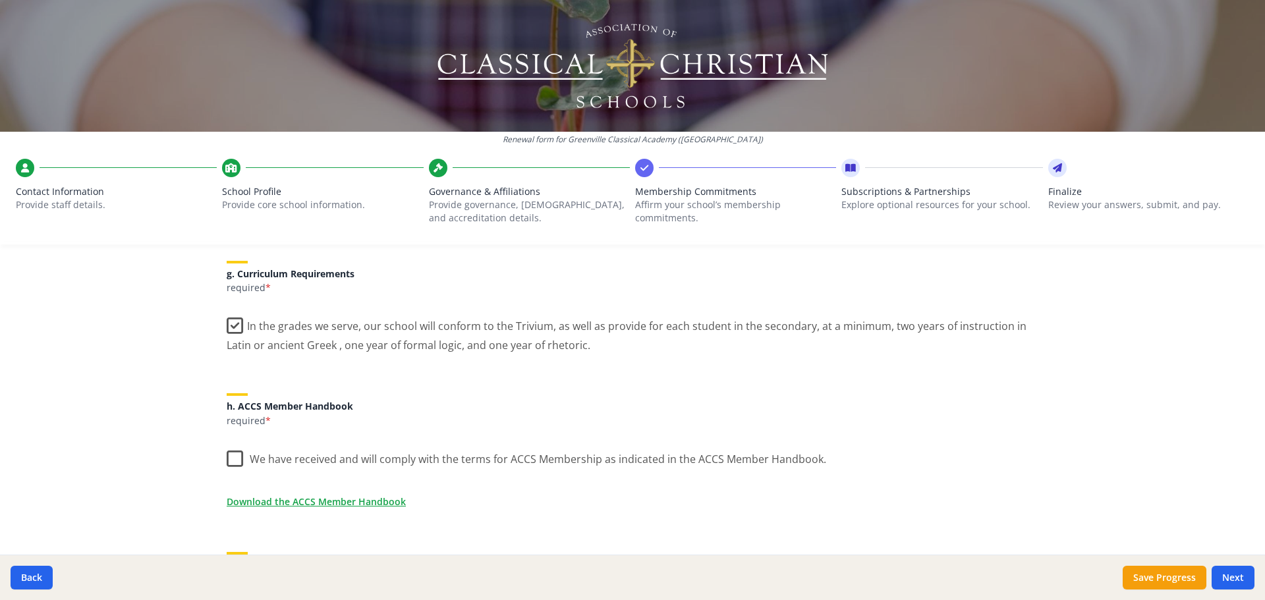
click at [231, 455] on label "We have received and will comply with the terms for ACCS Membership as indicate…" at bounding box center [526, 456] width 599 height 28
click at [0, 0] on input "We have received and will comply with the terms for ACCS Membership as indicate…" at bounding box center [0, 0] width 0 height 0
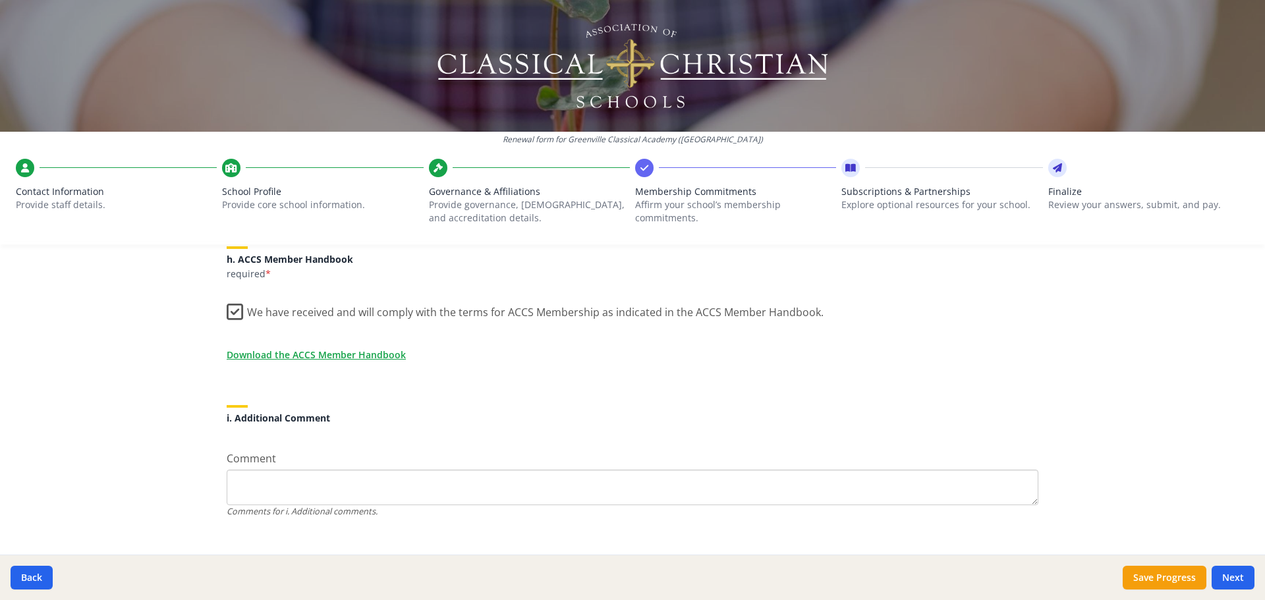
scroll to position [1146, 0]
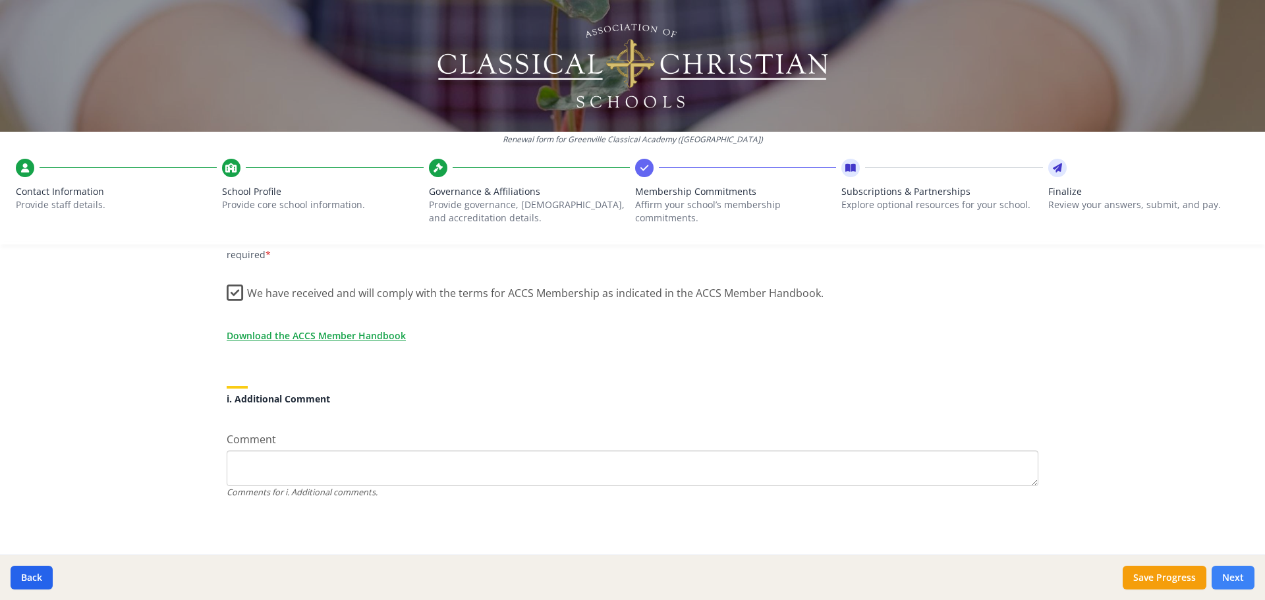
click at [1233, 576] on button "Next" at bounding box center [1232, 578] width 43 height 24
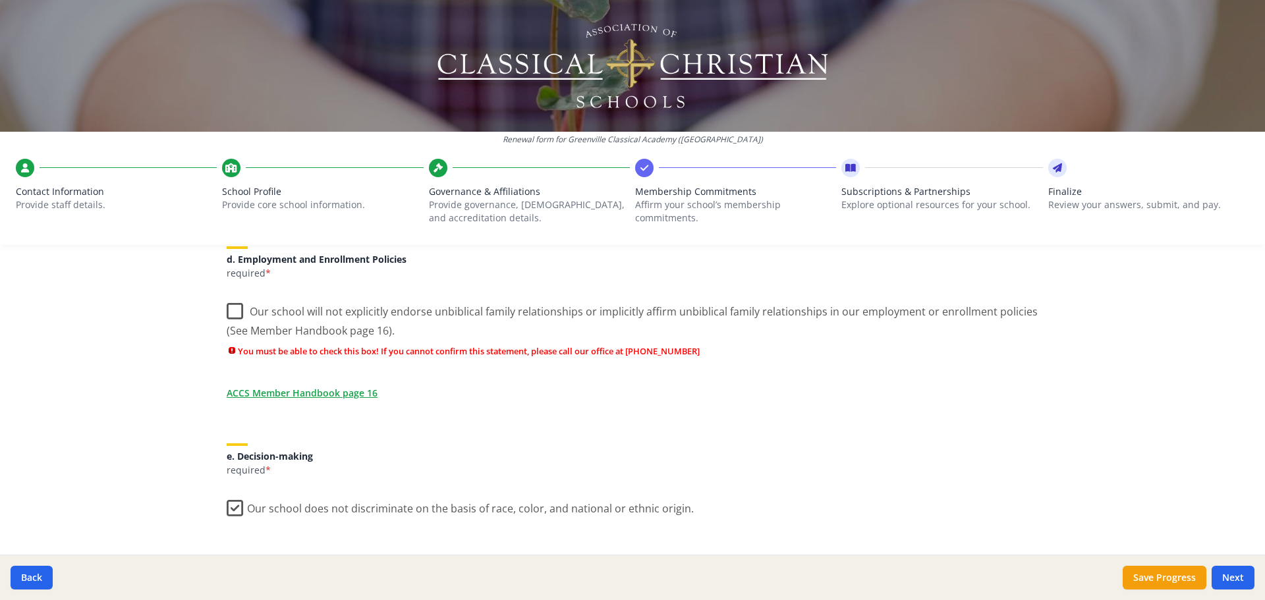
scroll to position [643, 0]
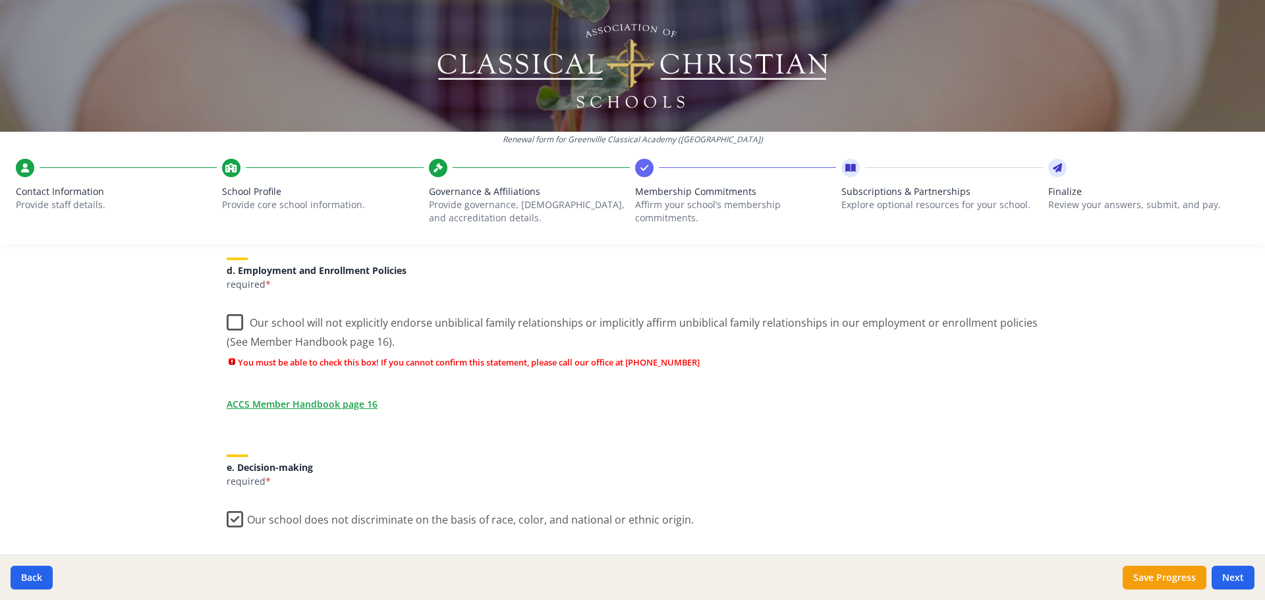
click at [228, 321] on label "Our school will not explicitly endorse unbiblical family relationships or impli…" at bounding box center [633, 328] width 812 height 44
click at [0, 0] on input "Our school will not explicitly endorse unbiblical family relationships or impli…" at bounding box center [0, 0] width 0 height 0
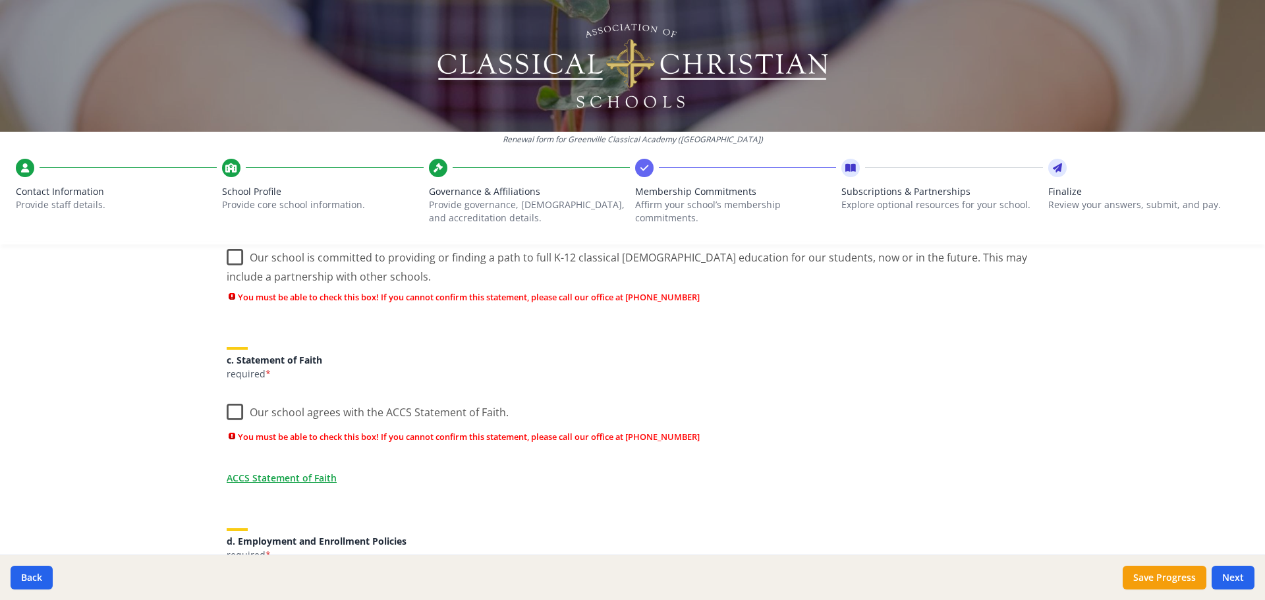
scroll to position [395, 0]
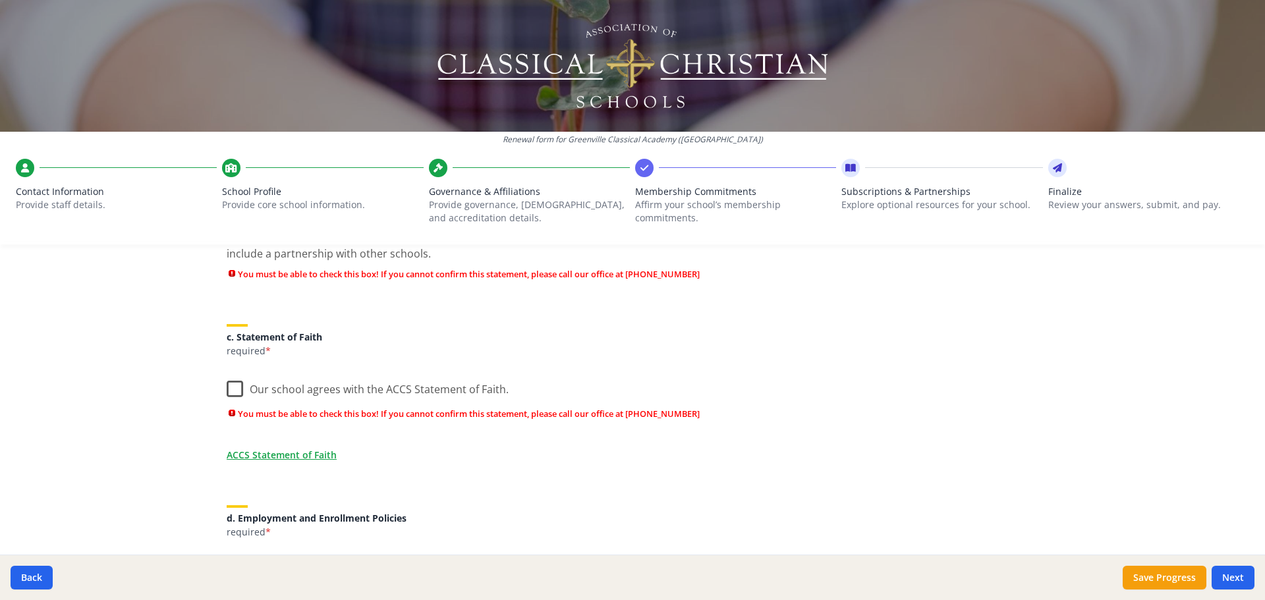
click at [233, 385] on label "Our school agrees with the ACCS Statement of Faith." at bounding box center [368, 386] width 282 height 28
click at [0, 0] on input "Our school agrees with the ACCS Statement of Faith." at bounding box center [0, 0] width 0 height 0
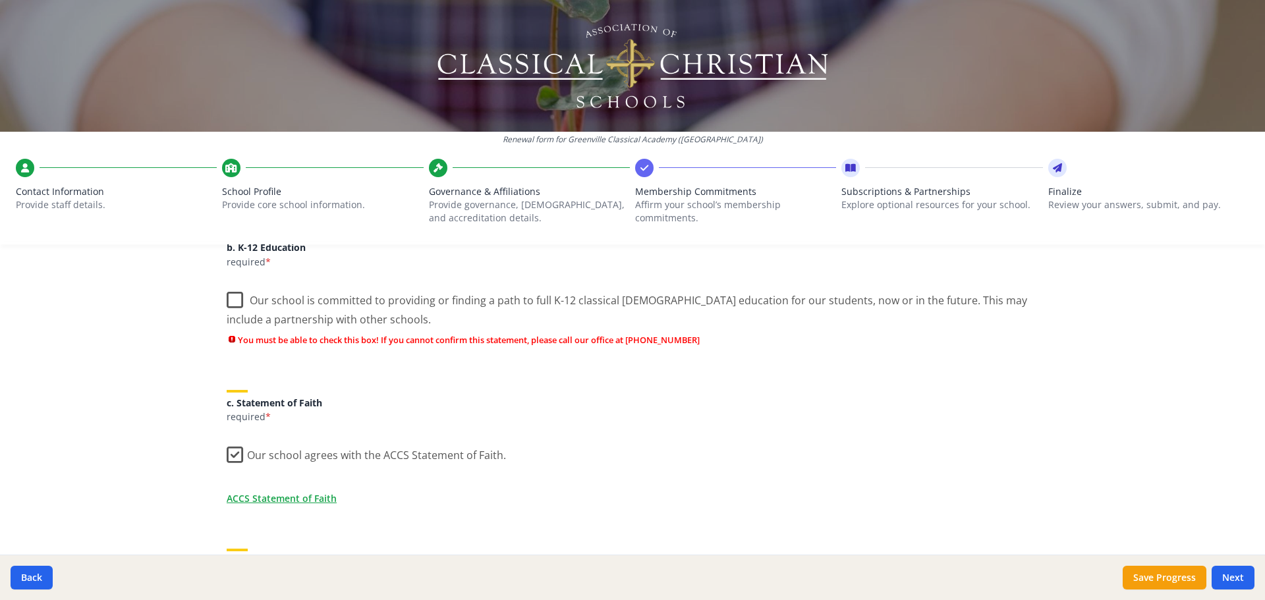
click at [233, 299] on label "Our school is committed to providing or finding a path to full K-12 classical […" at bounding box center [633, 305] width 812 height 44
click at [0, 0] on input "Our school is committed to providing or finding a path to full K-12 classical […" at bounding box center [0, 0] width 0 height 0
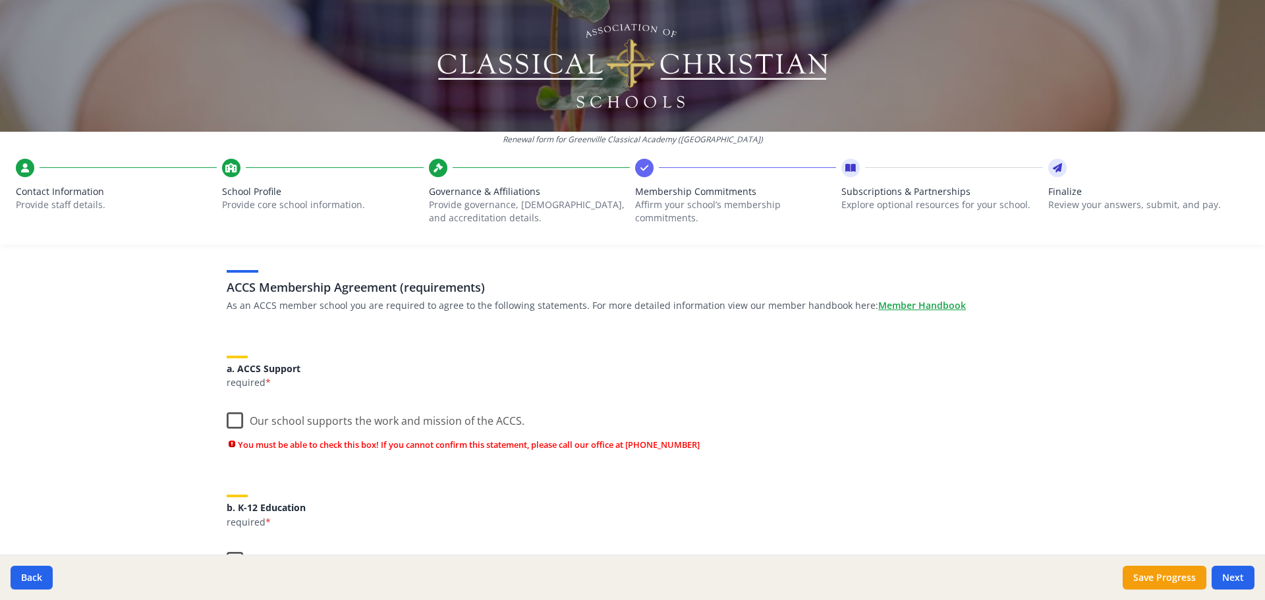
scroll to position [66, 0]
click at [233, 422] on label "Our school supports the work and mission of the ACCS." at bounding box center [376, 421] width 298 height 28
click at [0, 0] on input "Our school supports the work and mission of the ACCS." at bounding box center [0, 0] width 0 height 0
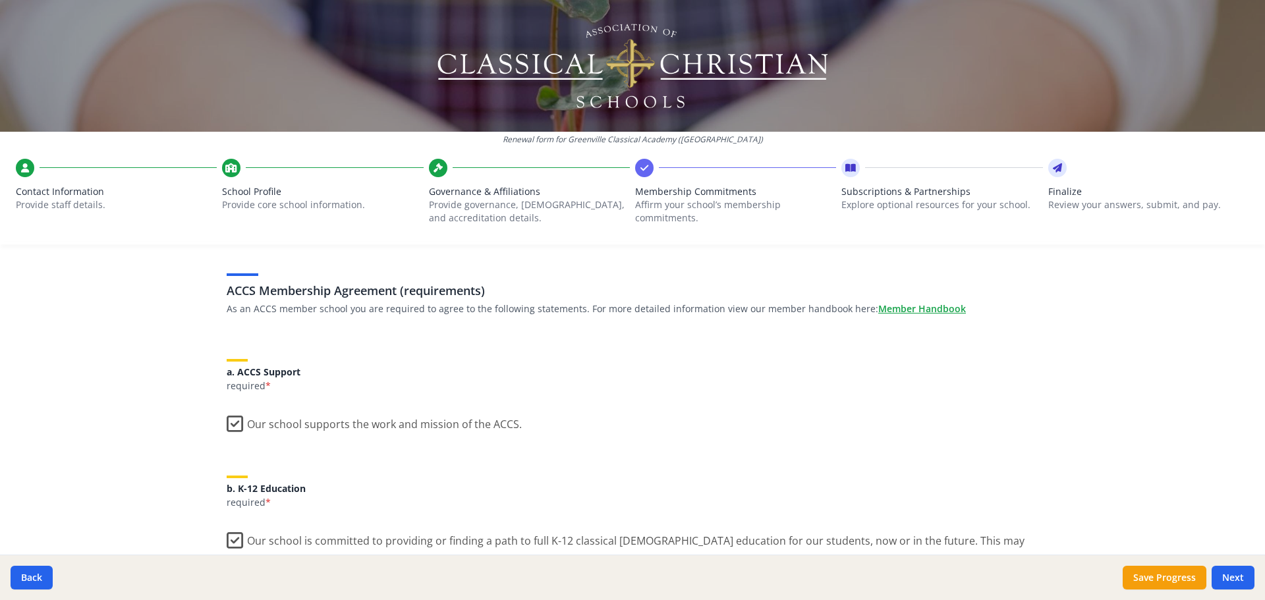
scroll to position [0, 0]
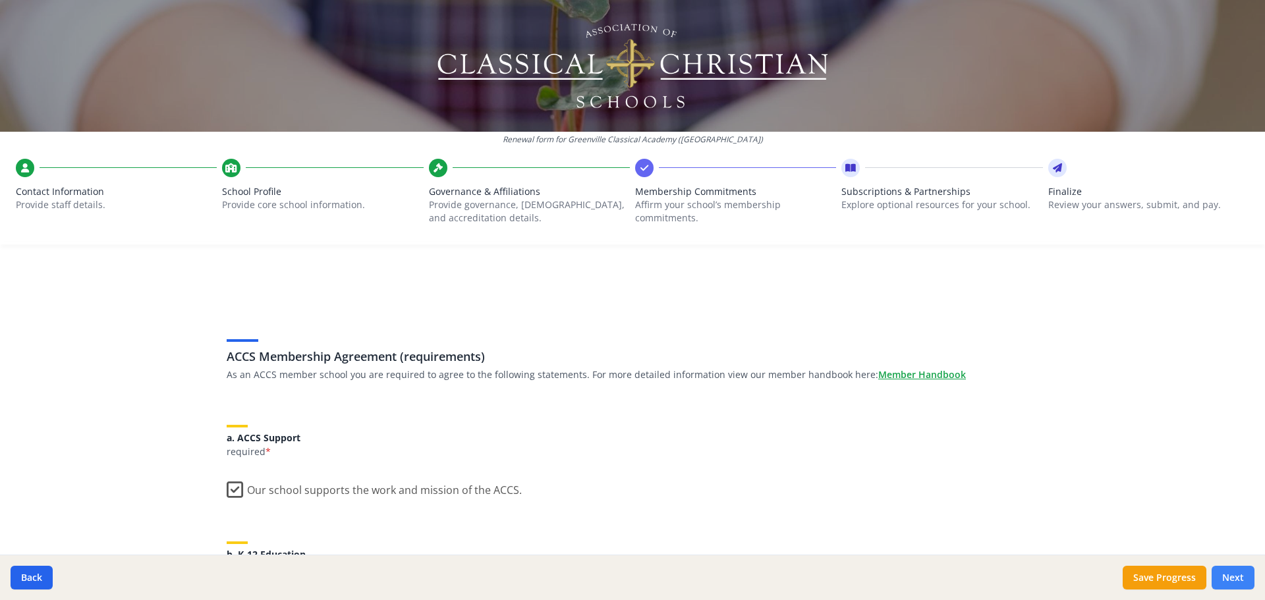
click at [1238, 578] on button "Next" at bounding box center [1232, 578] width 43 height 24
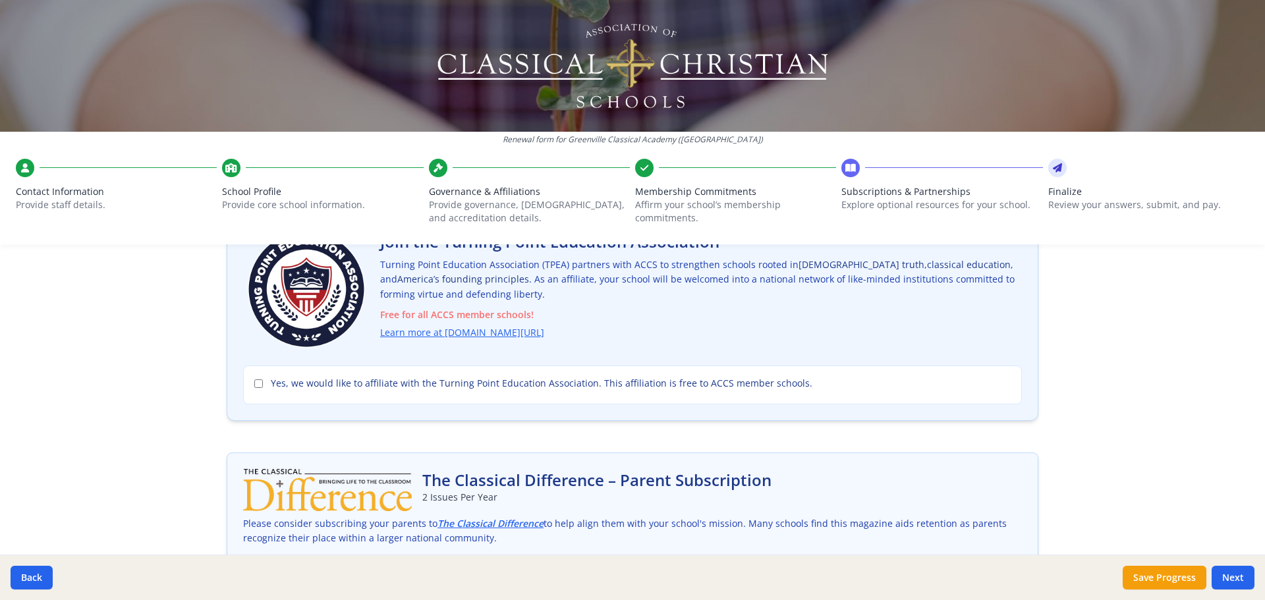
scroll to position [132, 0]
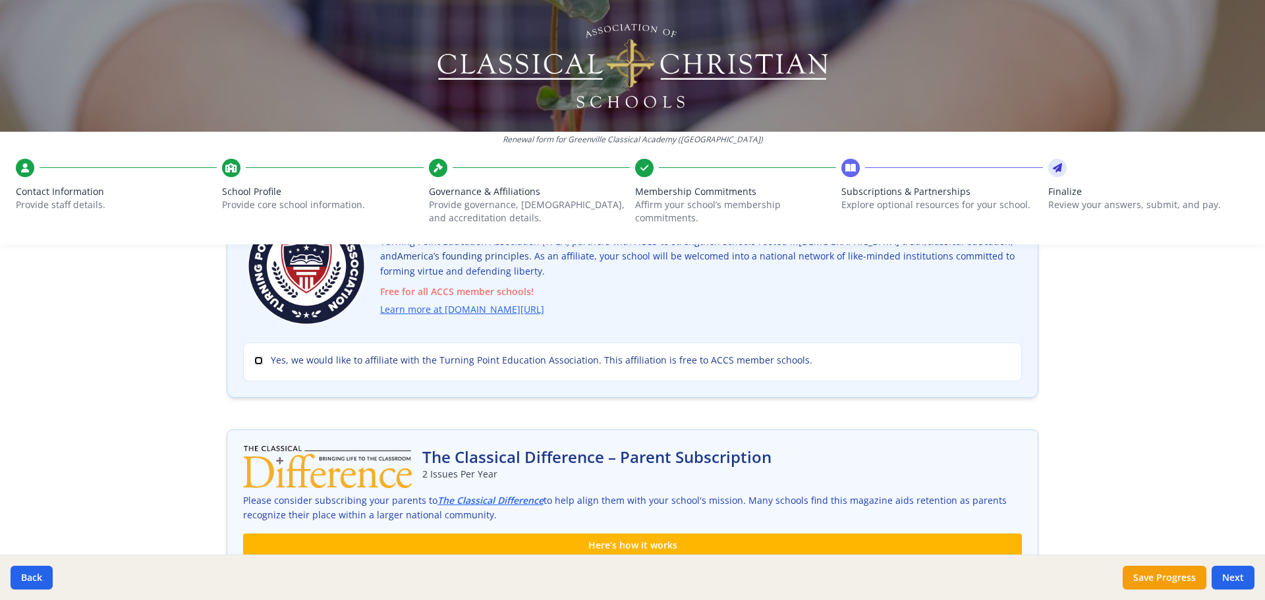
click at [254, 364] on input "Yes, we would like to affiliate with the Turning Point Education Association. T…" at bounding box center [258, 360] width 9 height 9
checkbox input "true"
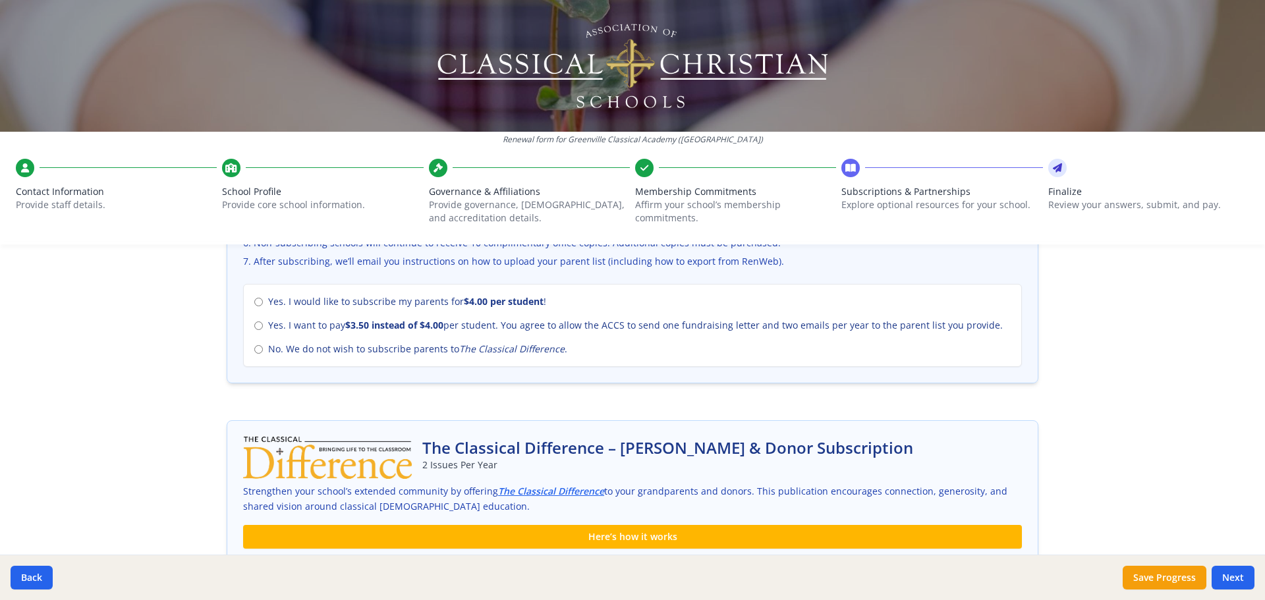
scroll to position [593, 0]
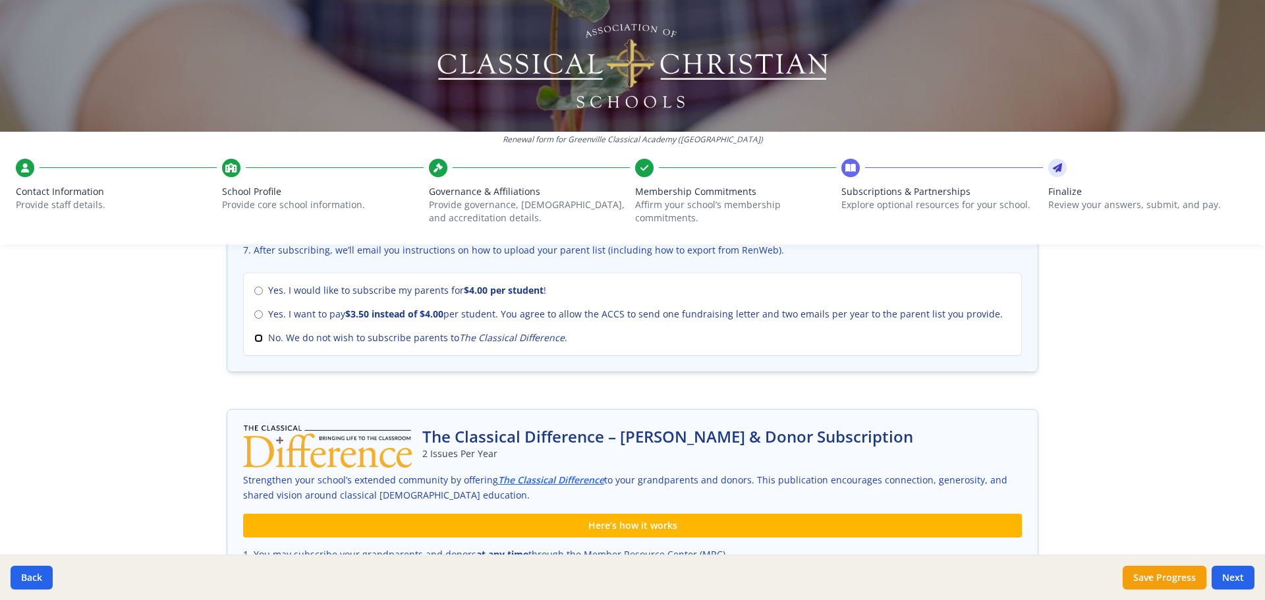
click at [256, 340] on input "No. We do not wish to subscribe parents to The Classical Difference ." at bounding box center [258, 338] width 9 height 9
radio input "true"
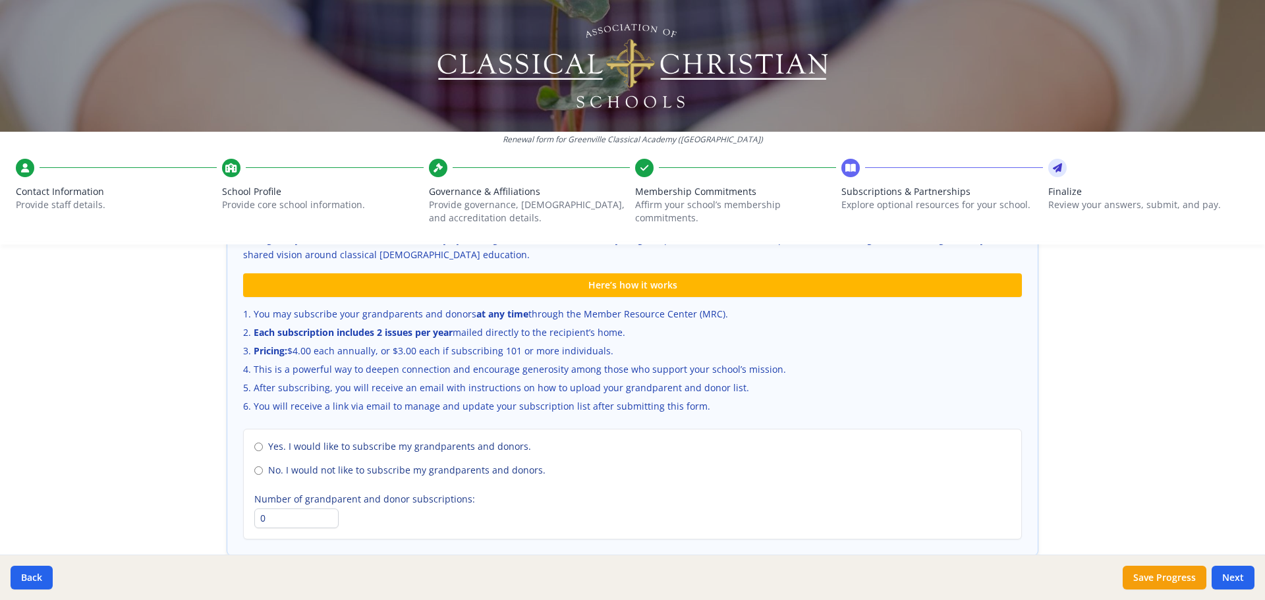
scroll to position [856, 0]
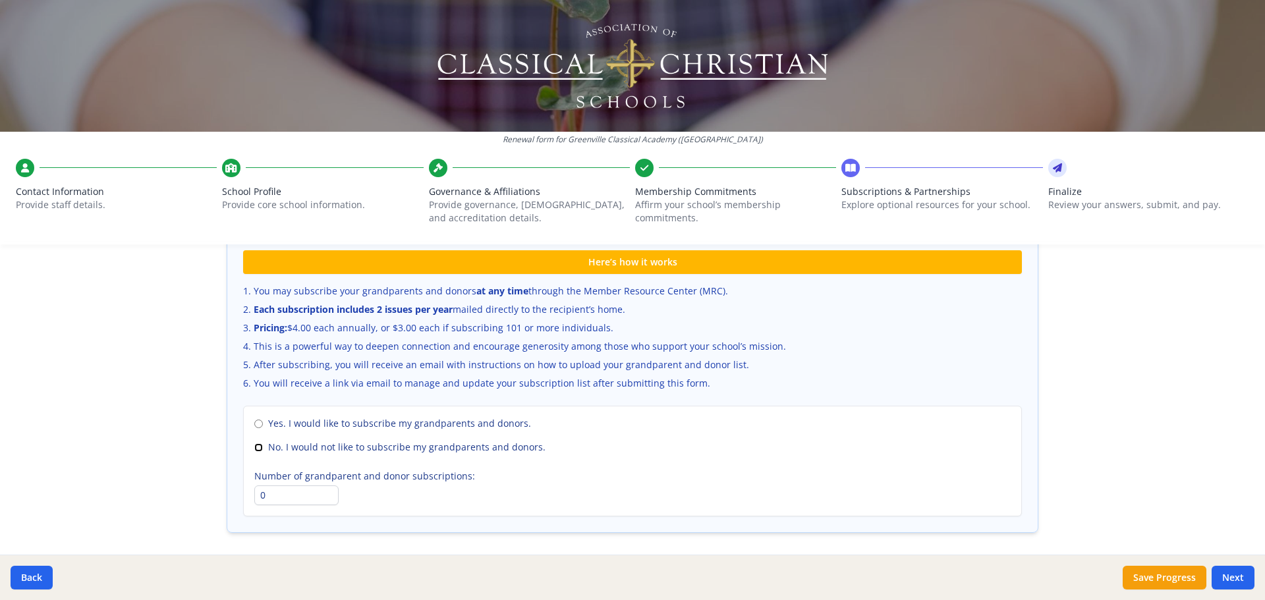
click at [254, 451] on input "No. I would not like to subscribe my grandparents and donors." at bounding box center [258, 447] width 9 height 9
radio input "true"
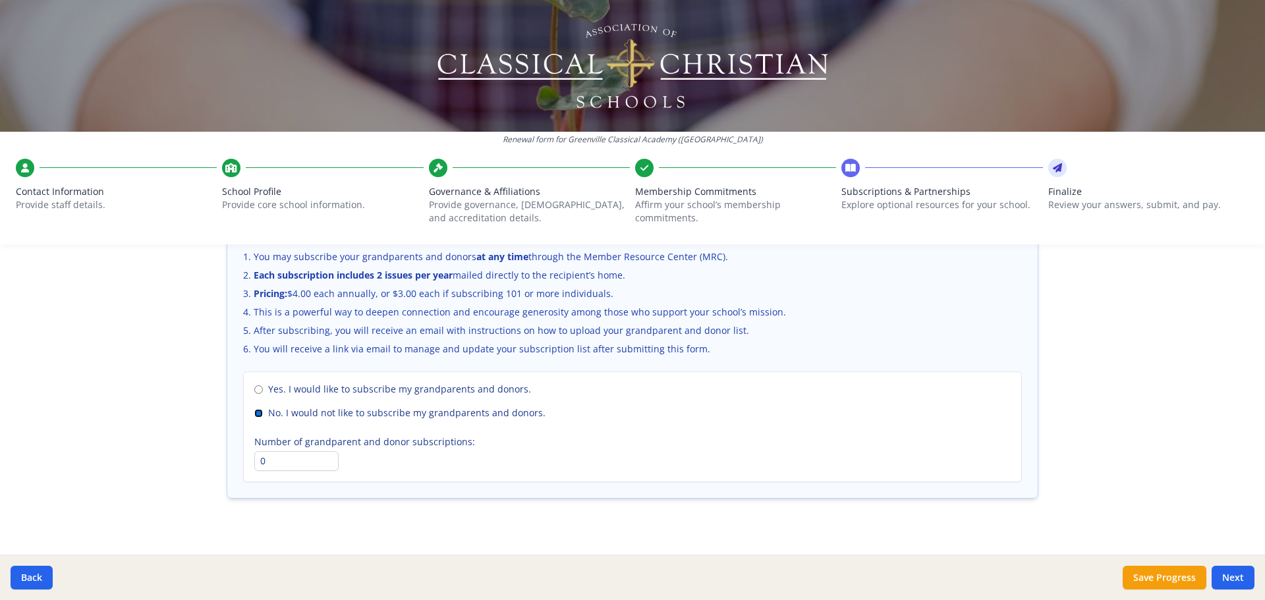
scroll to position [906, 0]
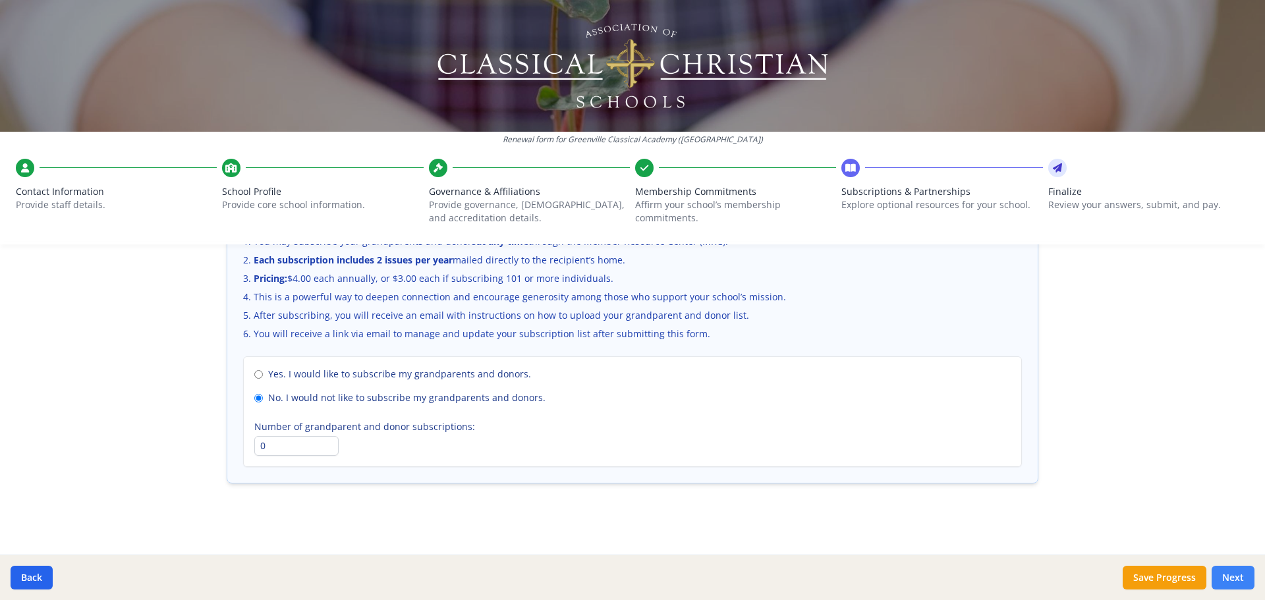
click at [1232, 572] on button "Next" at bounding box center [1232, 578] width 43 height 24
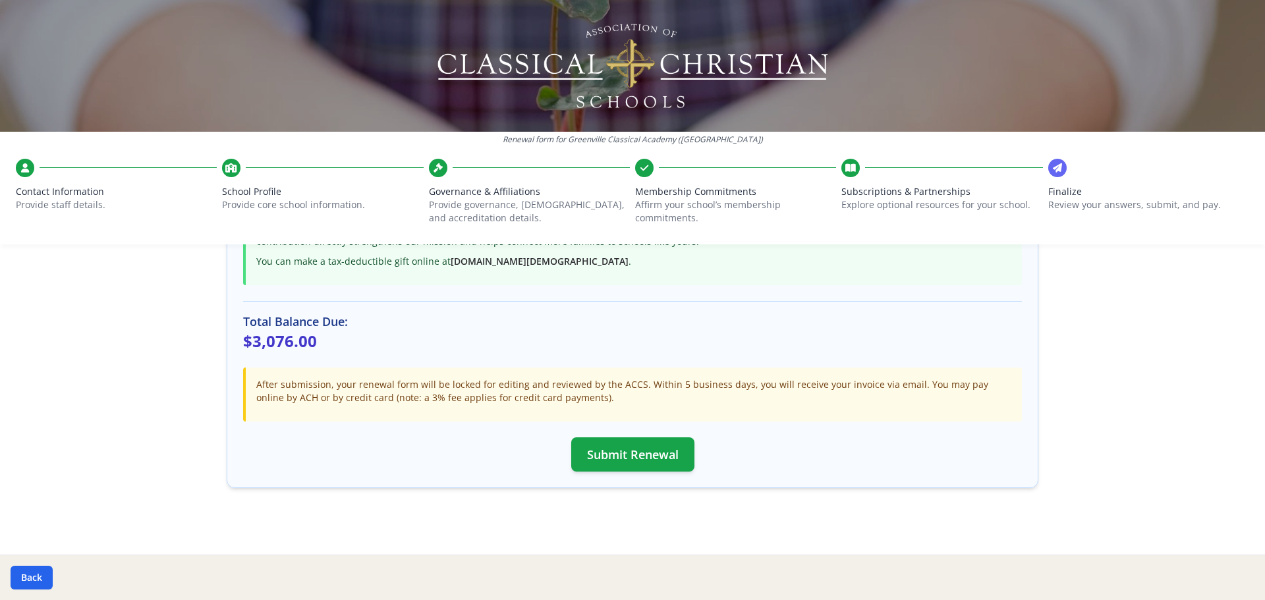
scroll to position [349, 0]
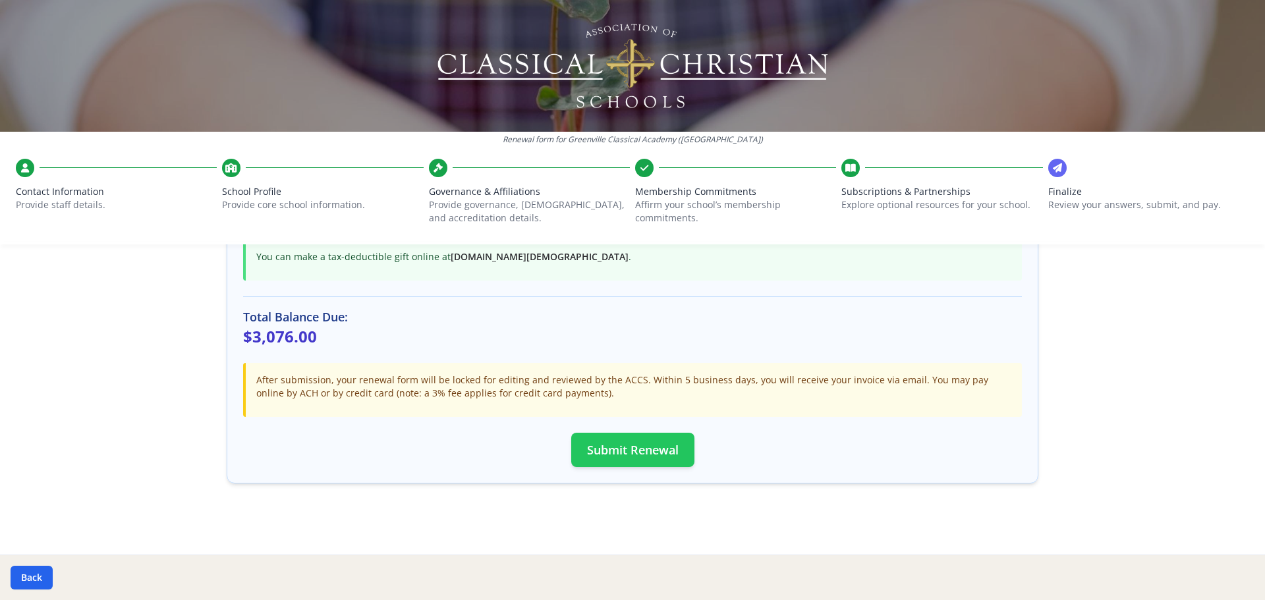
click at [657, 457] on button "Submit Renewal" at bounding box center [632, 450] width 123 height 34
